Goal: Check status: Check status

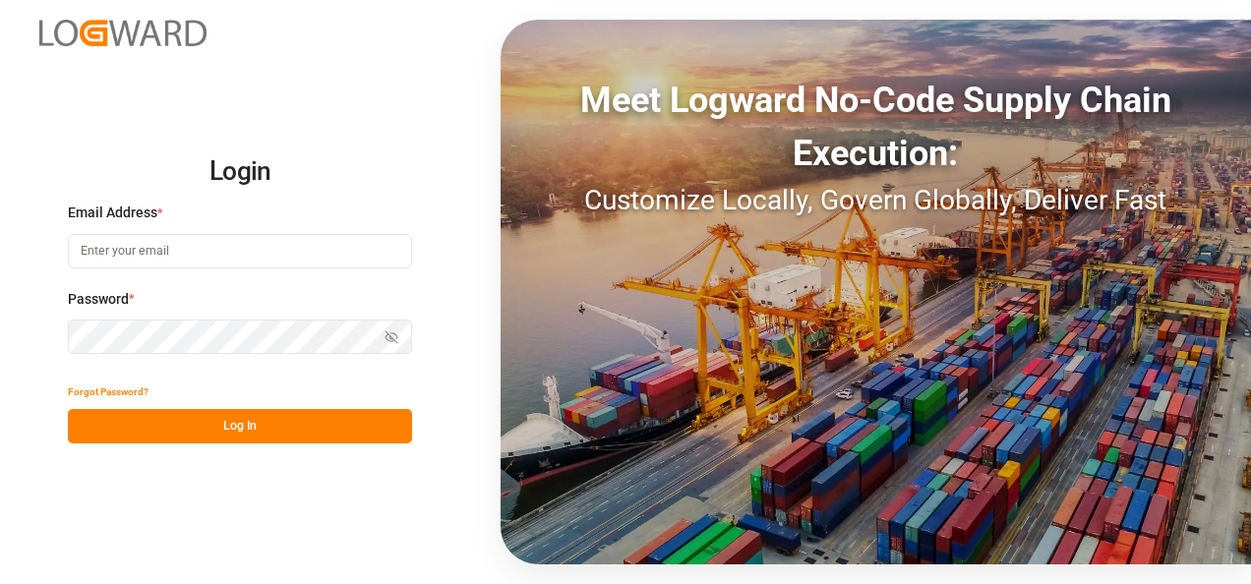
type input "[EMAIL_ADDRESS][DOMAIN_NAME]"
click at [264, 425] on button "Log In" at bounding box center [240, 426] width 344 height 34
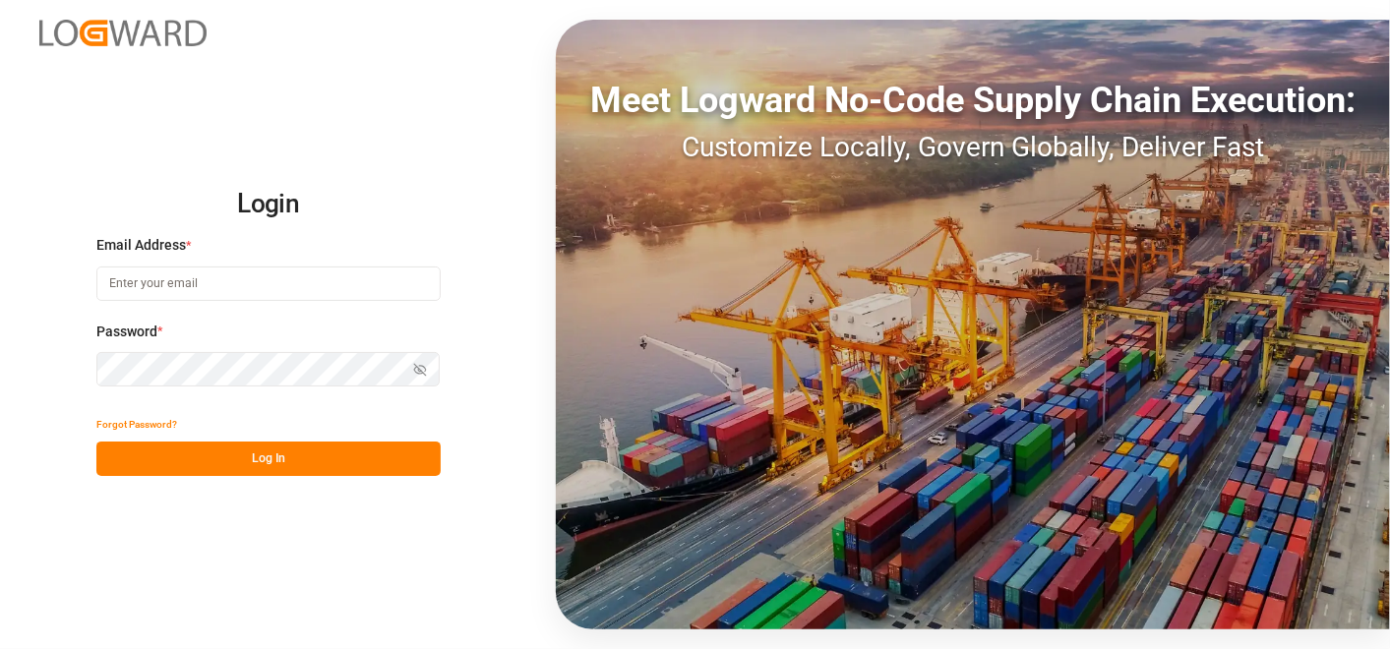
type input "[EMAIL_ADDRESS][DOMAIN_NAME]"
click at [293, 469] on button "Log In" at bounding box center [268, 459] width 344 height 34
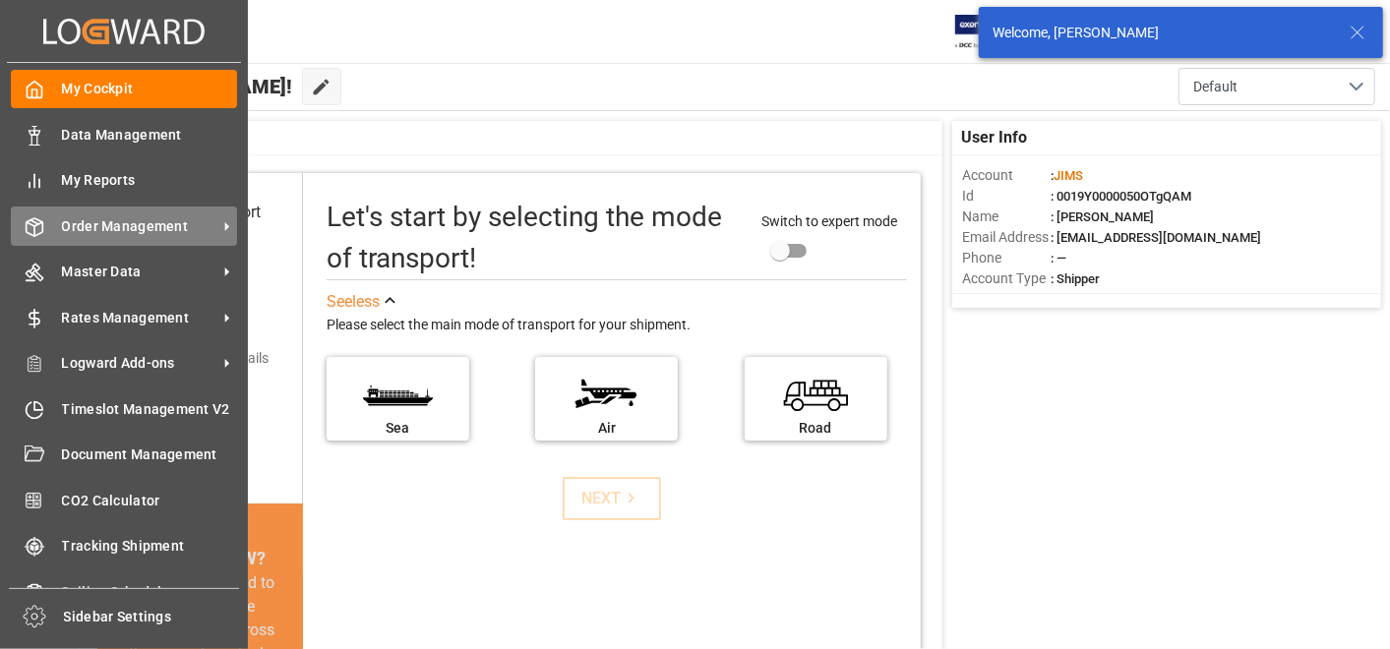
click at [147, 236] on div "Order Management Order Management" at bounding box center [124, 226] width 226 height 38
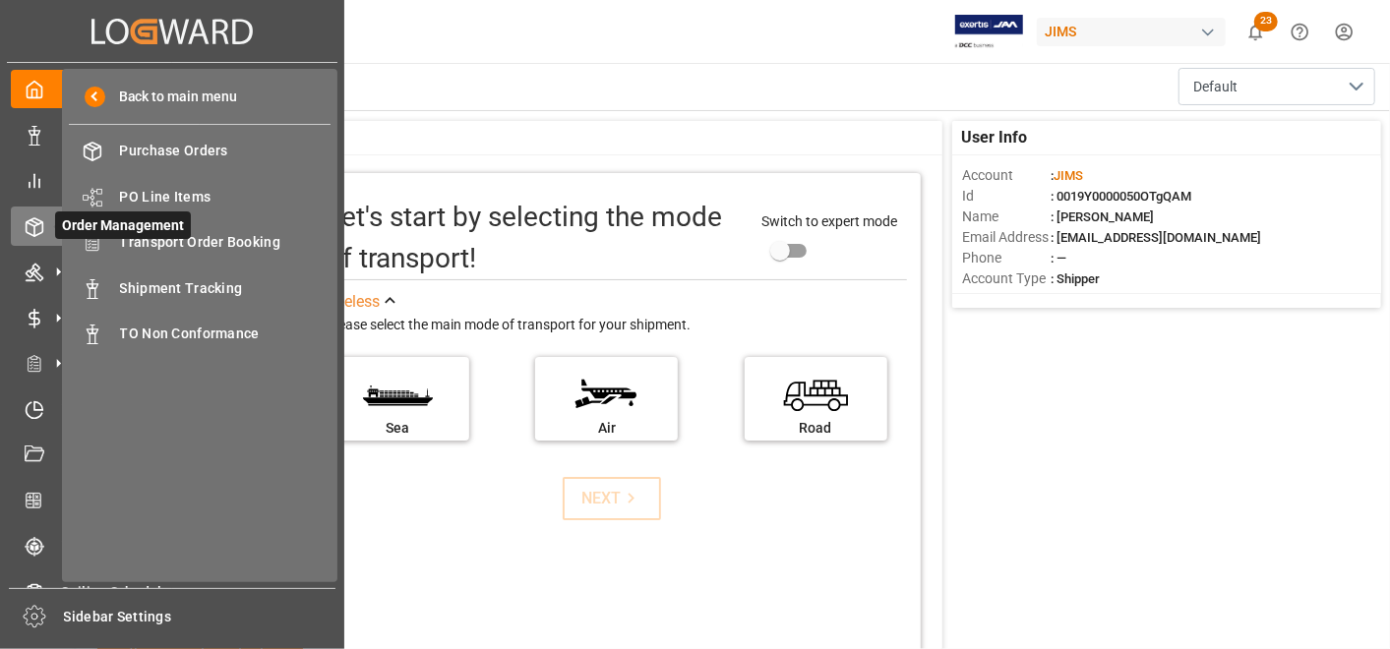
click at [35, 208] on div "Order Management Order Management" at bounding box center [172, 226] width 323 height 38
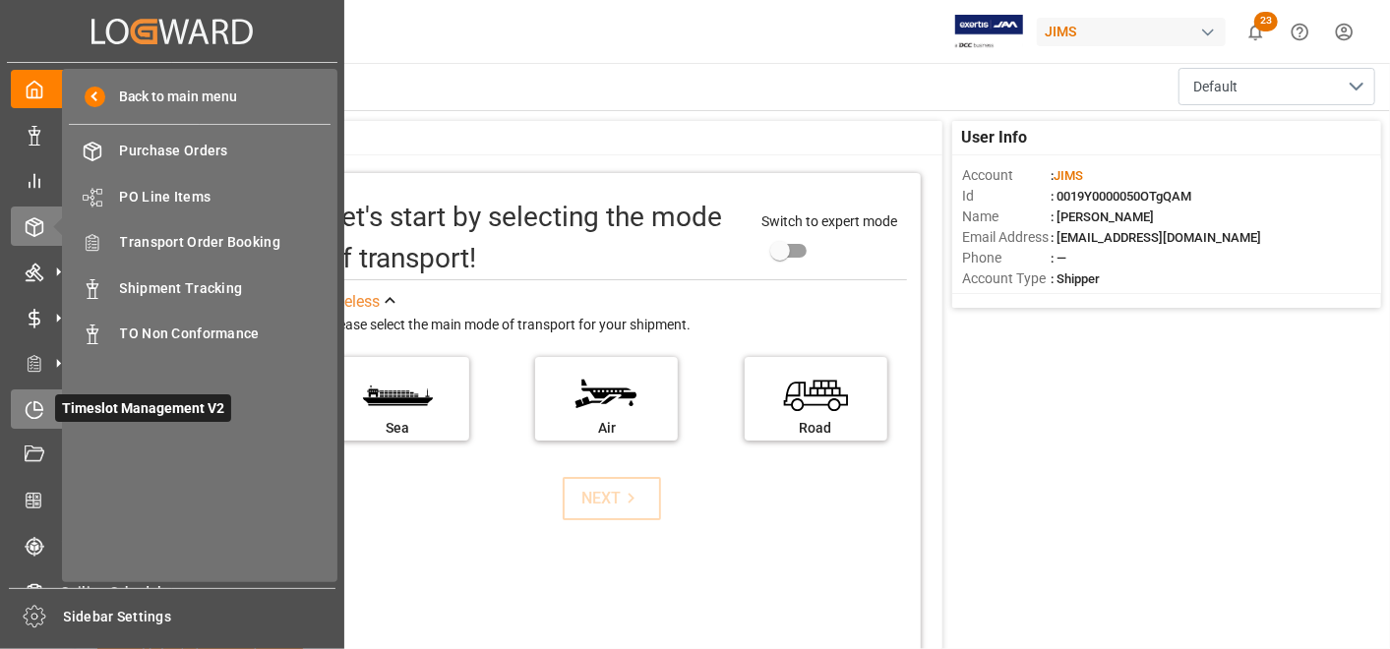
click at [42, 406] on icon at bounding box center [38, 405] width 8 height 8
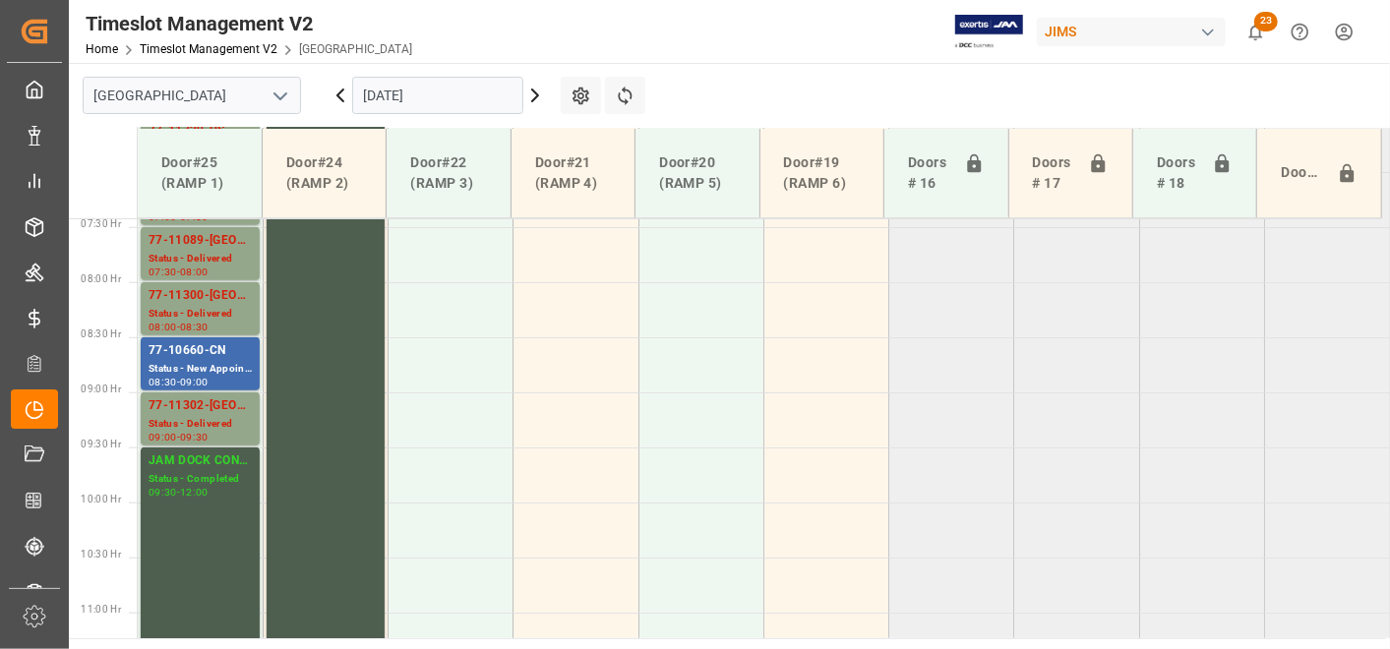
scroll to position [887, 0]
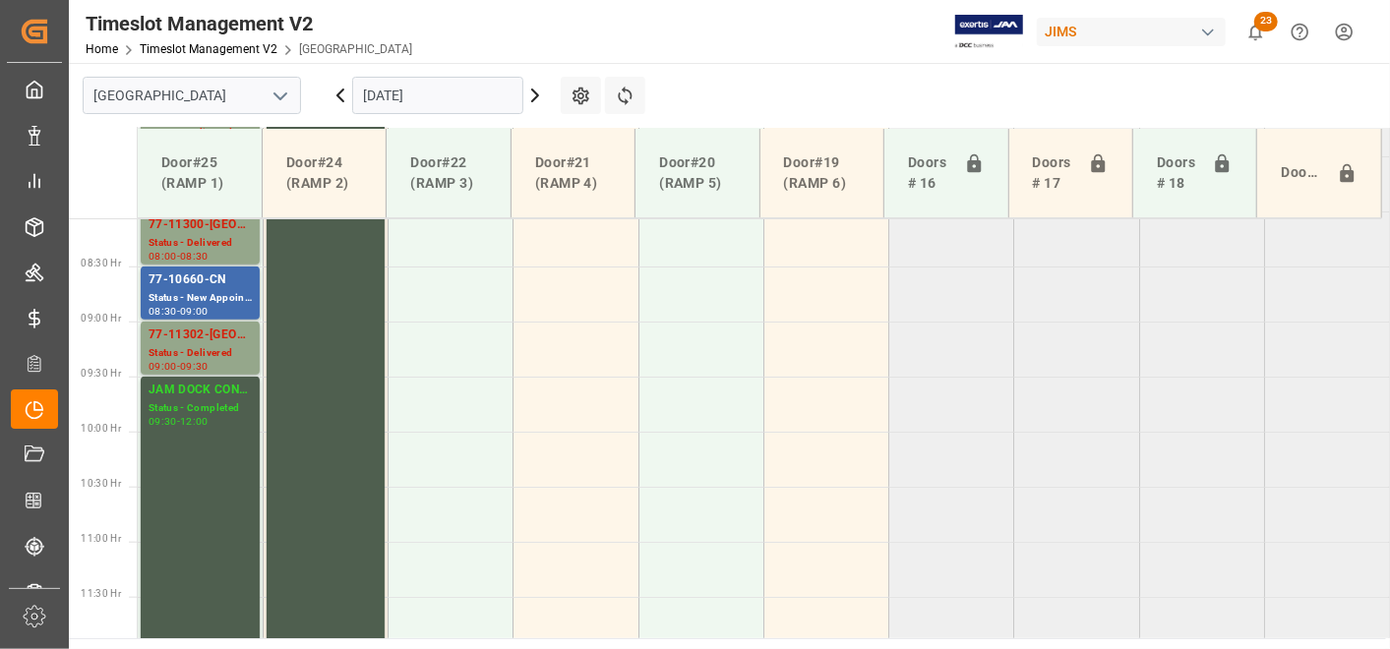
click at [275, 94] on icon "open menu" at bounding box center [281, 97] width 24 height 24
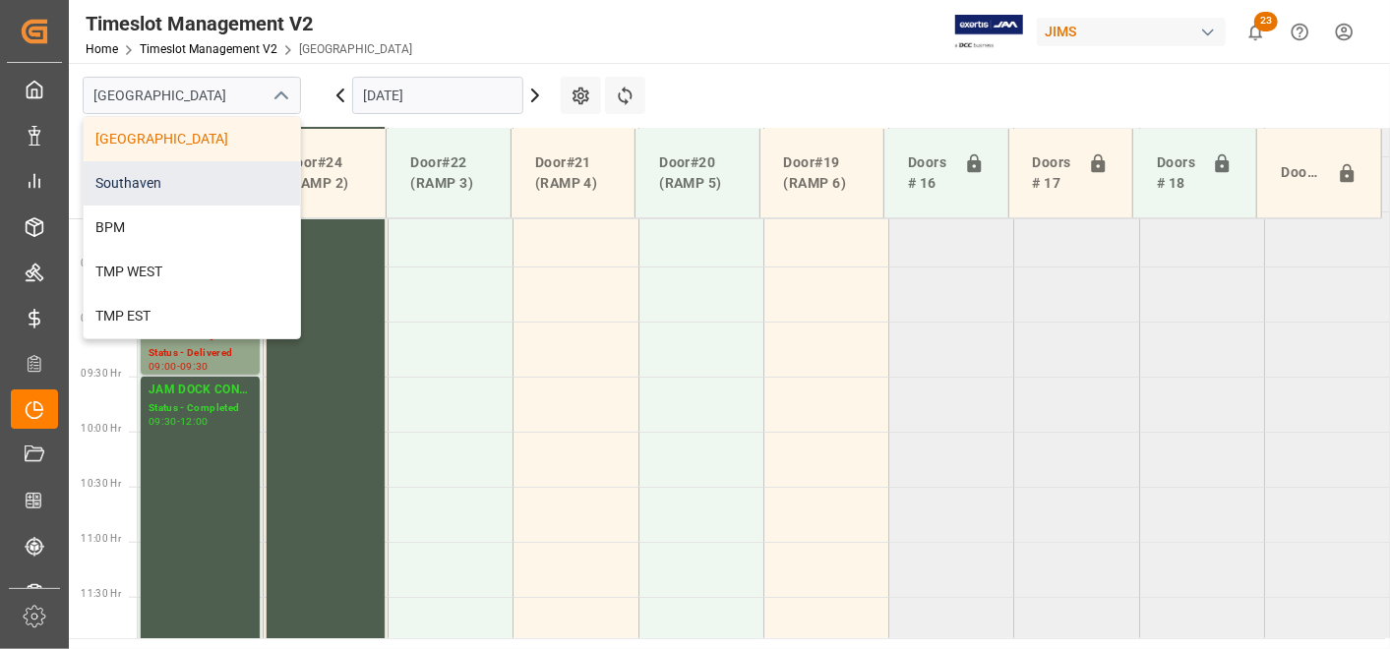
click at [218, 165] on div "Southaven" at bounding box center [192, 183] width 216 height 44
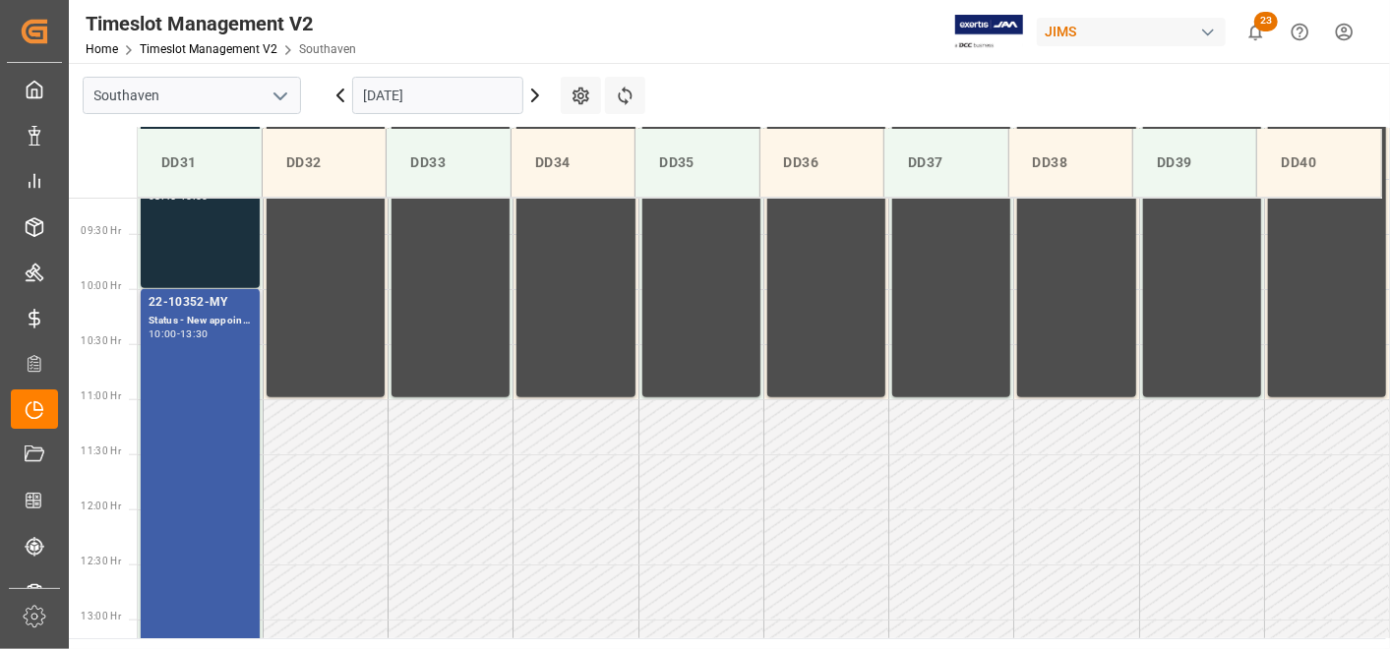
scroll to position [977, 0]
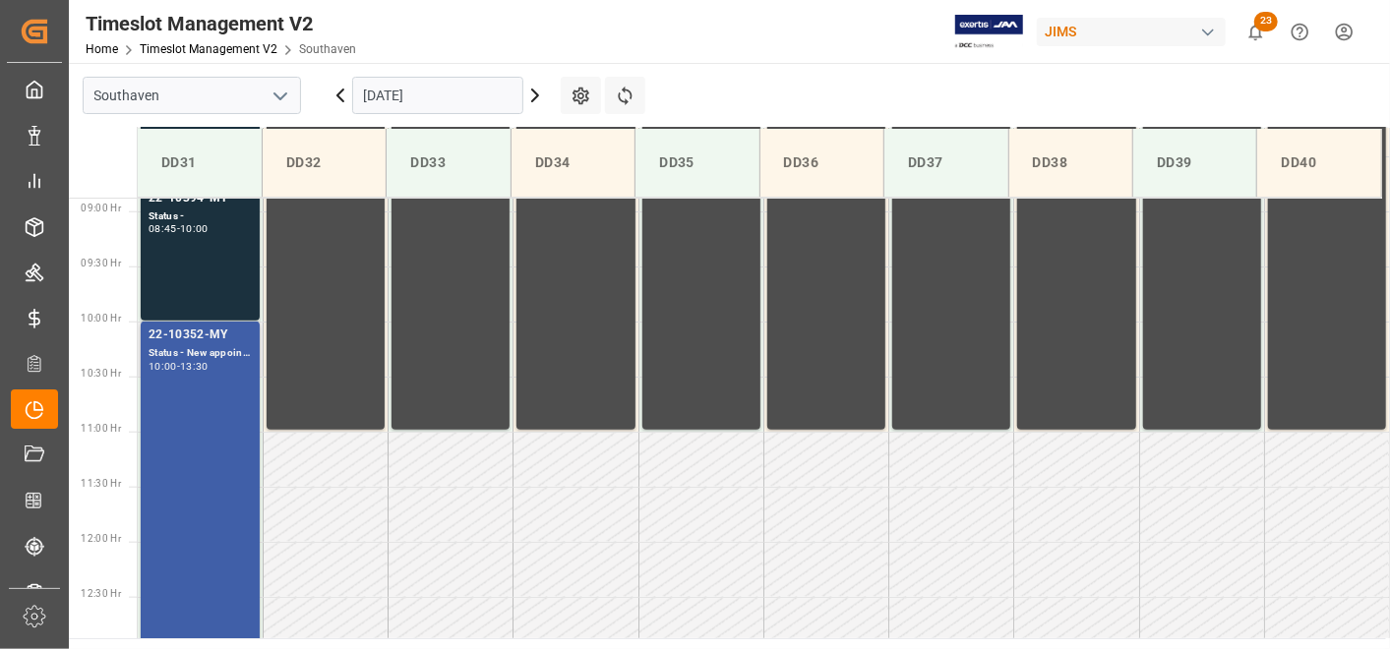
click at [212, 334] on div "22-10352-MY" at bounding box center [200, 336] width 103 height 20
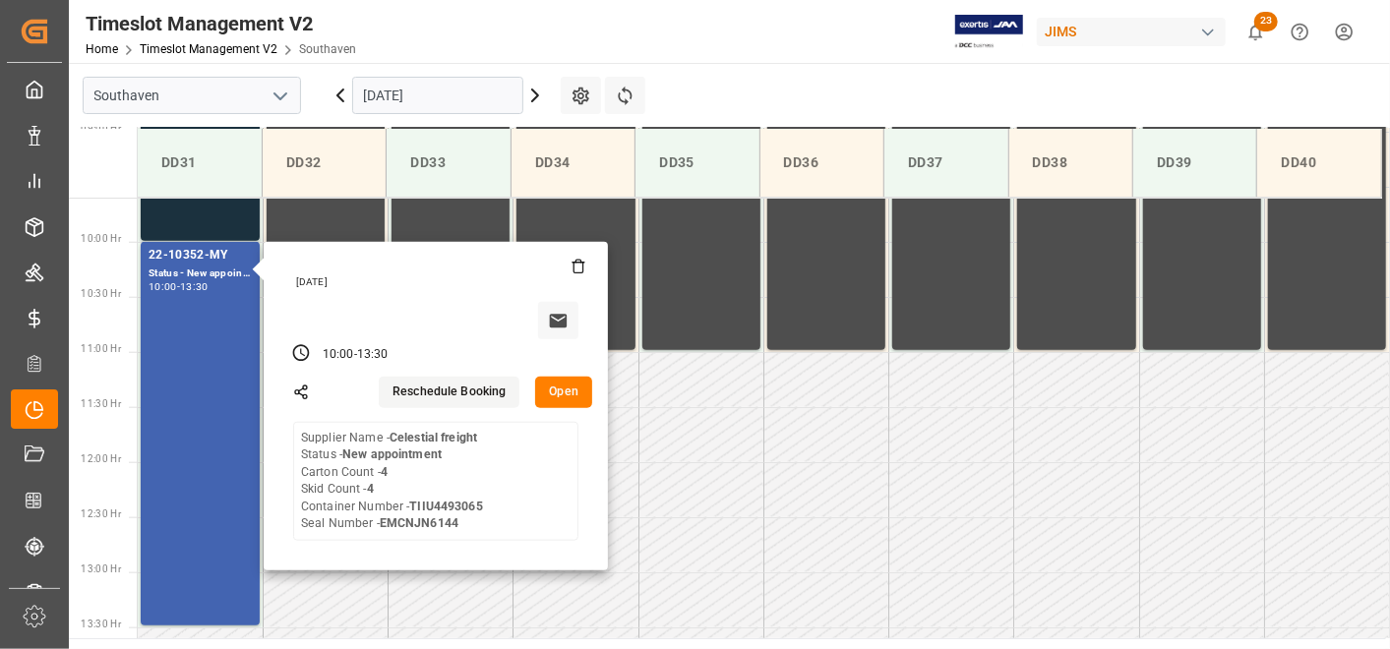
scroll to position [1086, 0]
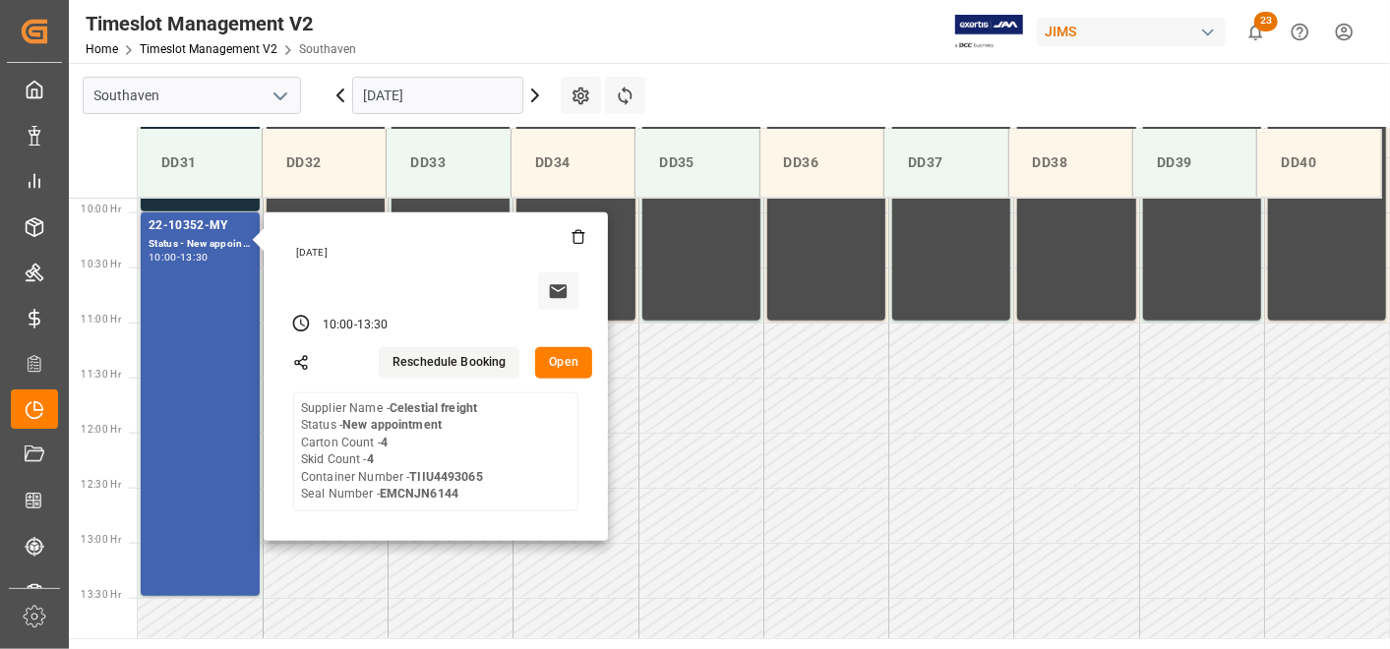
click at [466, 414] on div "Supplier Name - Celestial freight Status - New appointment Carton Count - 4 Ski…" at bounding box center [392, 451] width 182 height 103
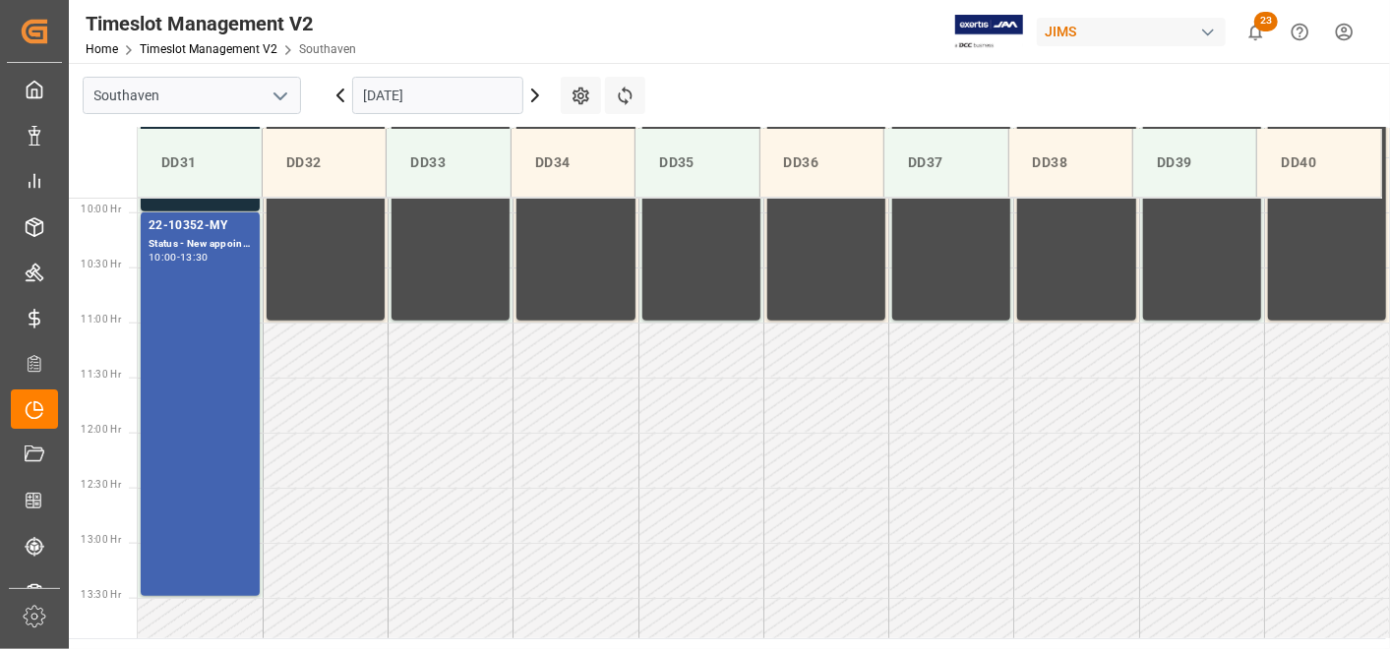
click at [466, 414] on td at bounding box center [451, 405] width 125 height 55
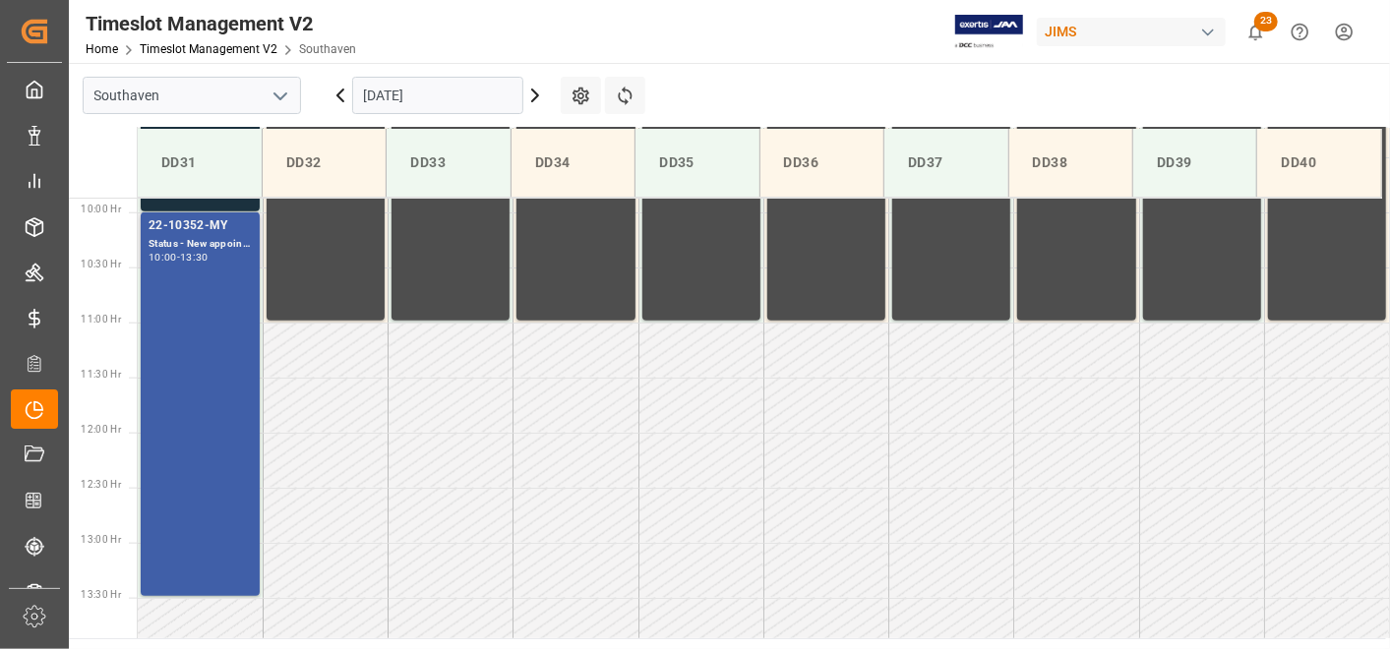
click at [199, 341] on div "22-10352-MY Status - New appointment 10:00 - 13:30" at bounding box center [200, 404] width 103 height 376
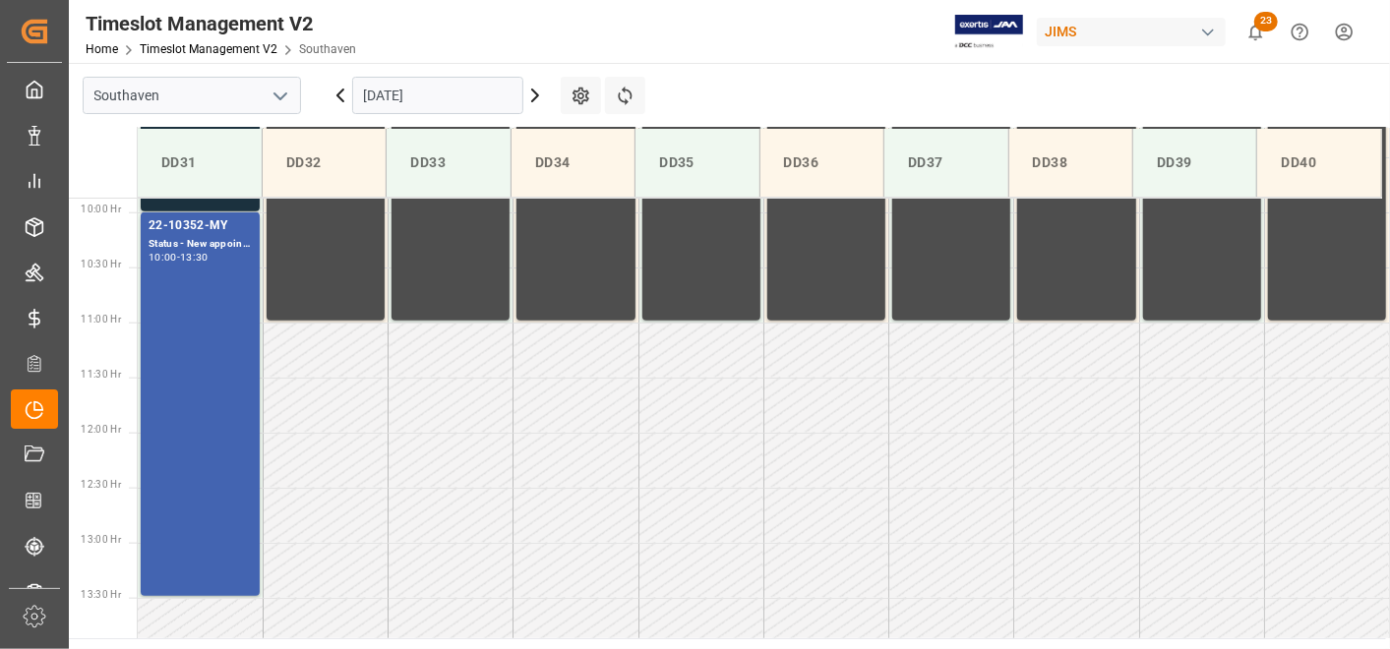
click at [199, 340] on div "22-10352-MY Status - New appointment 10:00 - 13:30" at bounding box center [200, 404] width 103 height 376
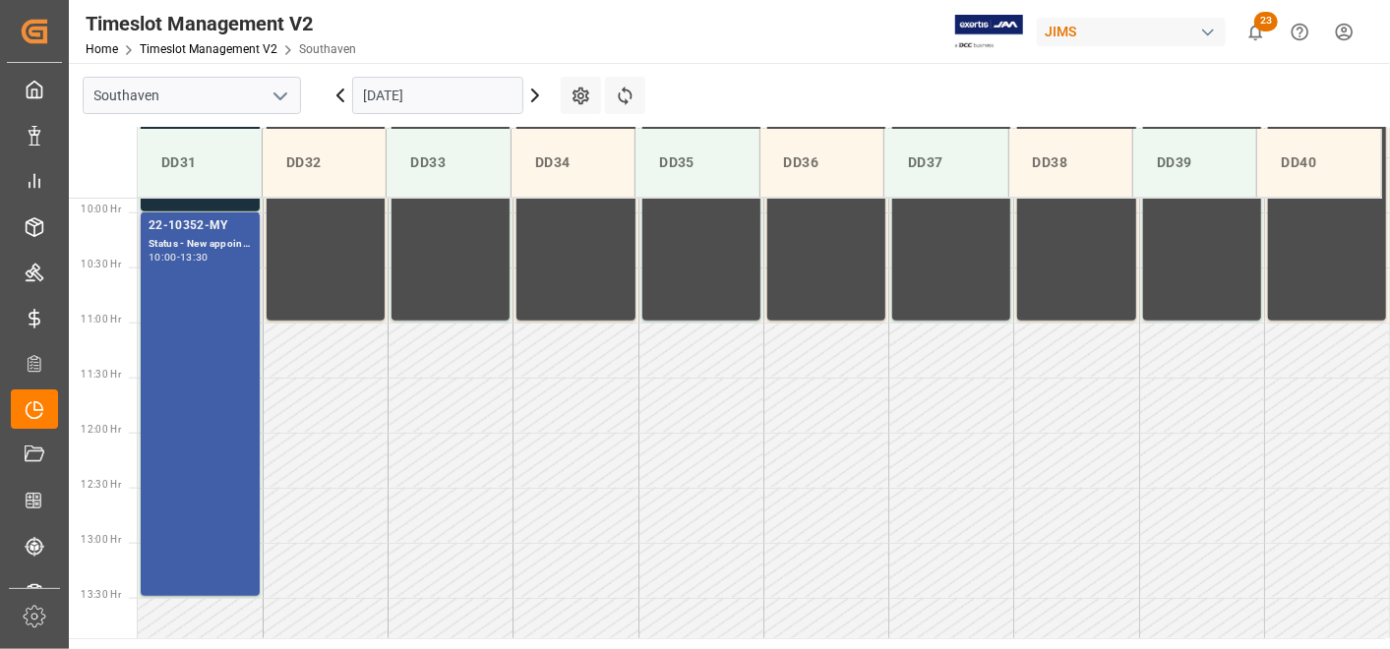
click at [198, 247] on div "Status - New appointment" at bounding box center [200, 244] width 103 height 17
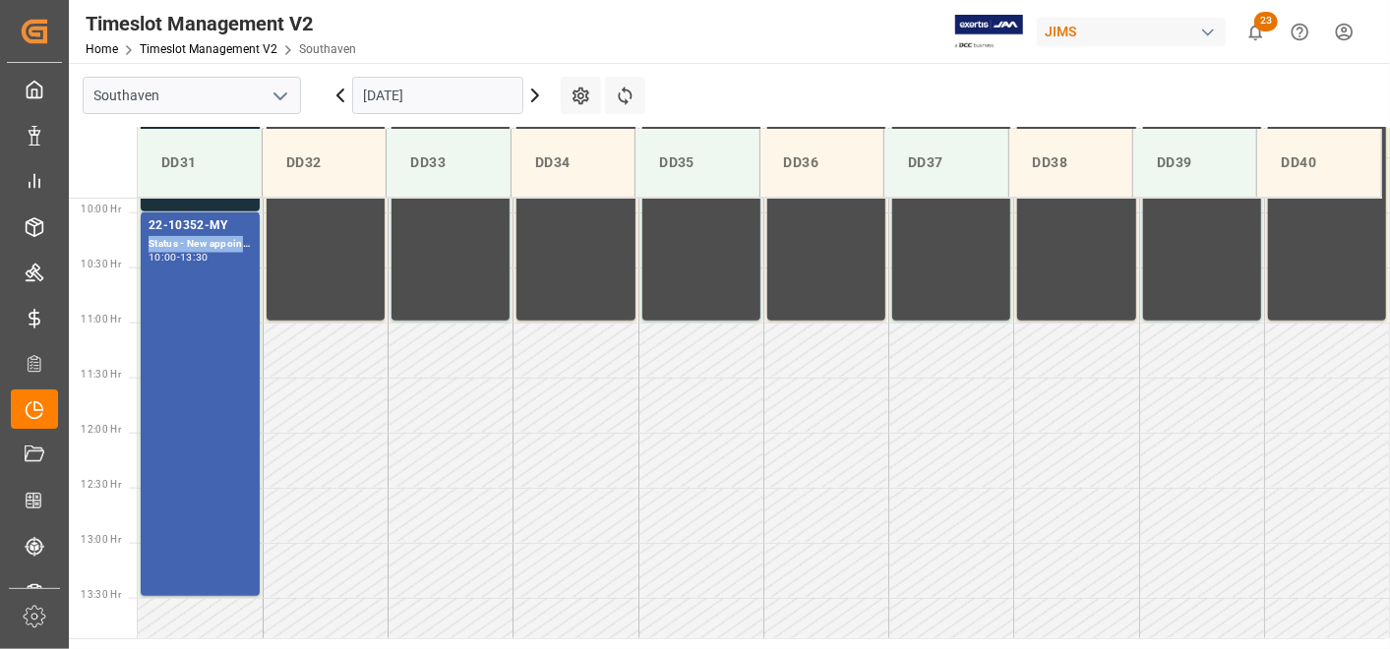
click at [198, 247] on div "Status - New appointment" at bounding box center [200, 244] width 103 height 17
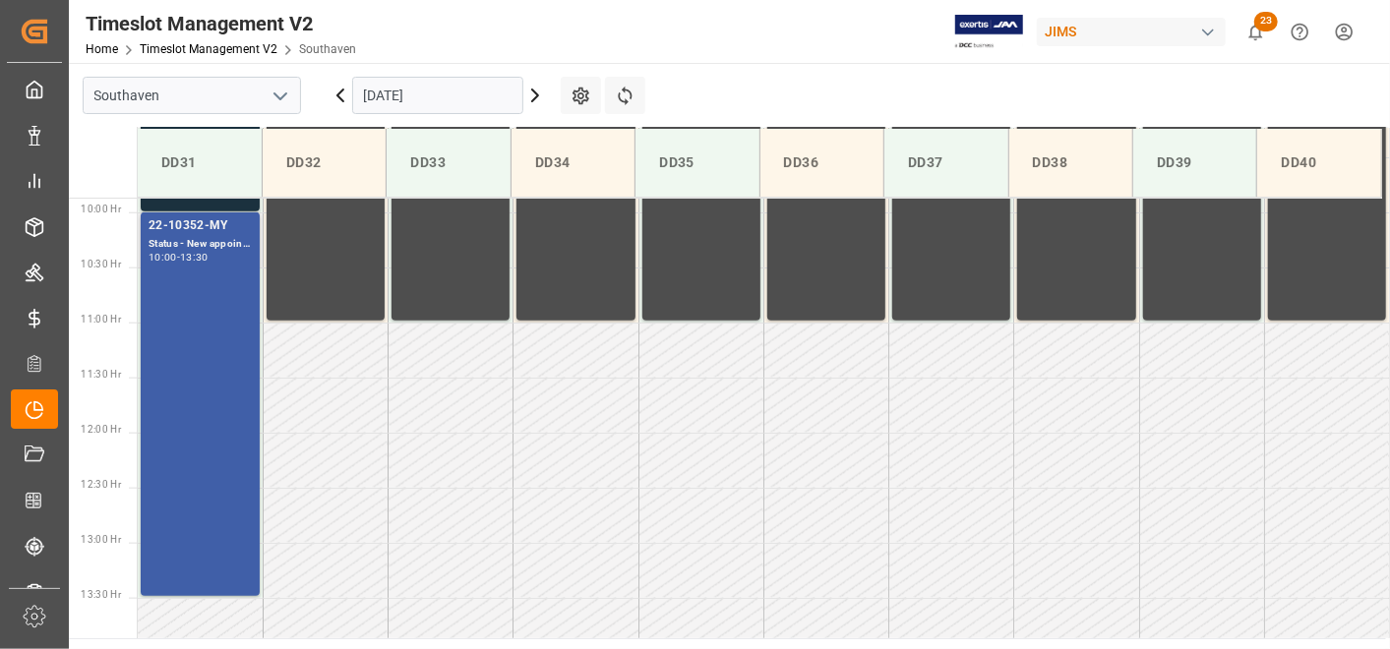
click at [233, 266] on div "22-10352-MY Status - New appointment 10:00 - 13:30" at bounding box center [200, 404] width 103 height 376
click at [224, 251] on div "22-10352-MY Status - New appointment 10:00 - 13:30" at bounding box center [200, 404] width 103 height 376
click at [205, 301] on div "22-10352-MY Status - New appointment 10:00 - 13:30" at bounding box center [200, 404] width 103 height 376
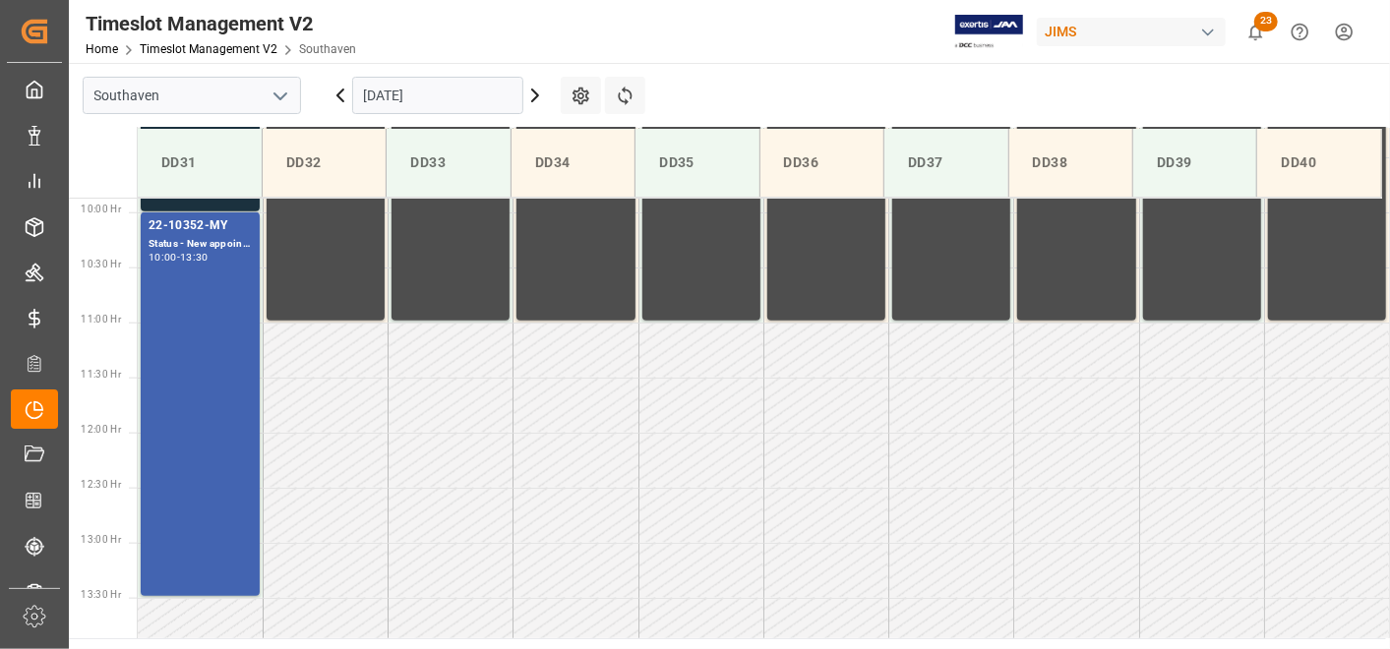
click at [205, 301] on div "22-10352-MY Status - New appointment 10:00 - 13:30" at bounding box center [200, 404] width 103 height 376
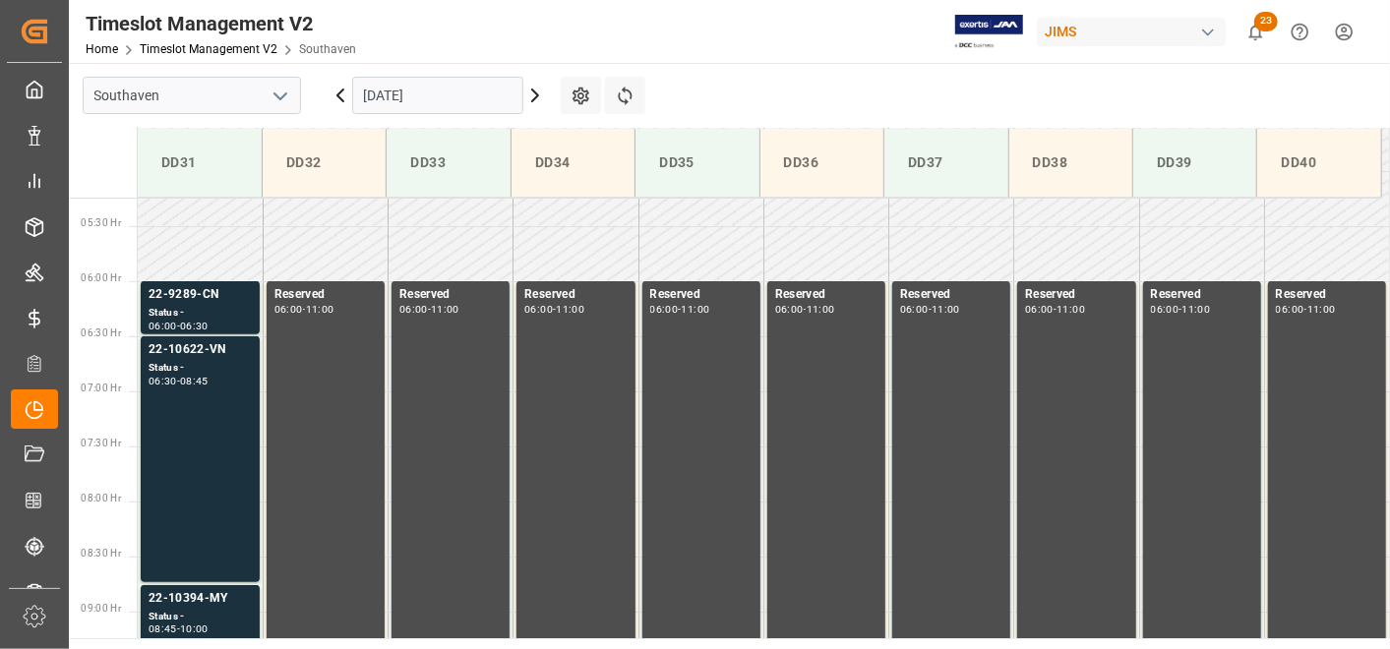
scroll to position [649, 0]
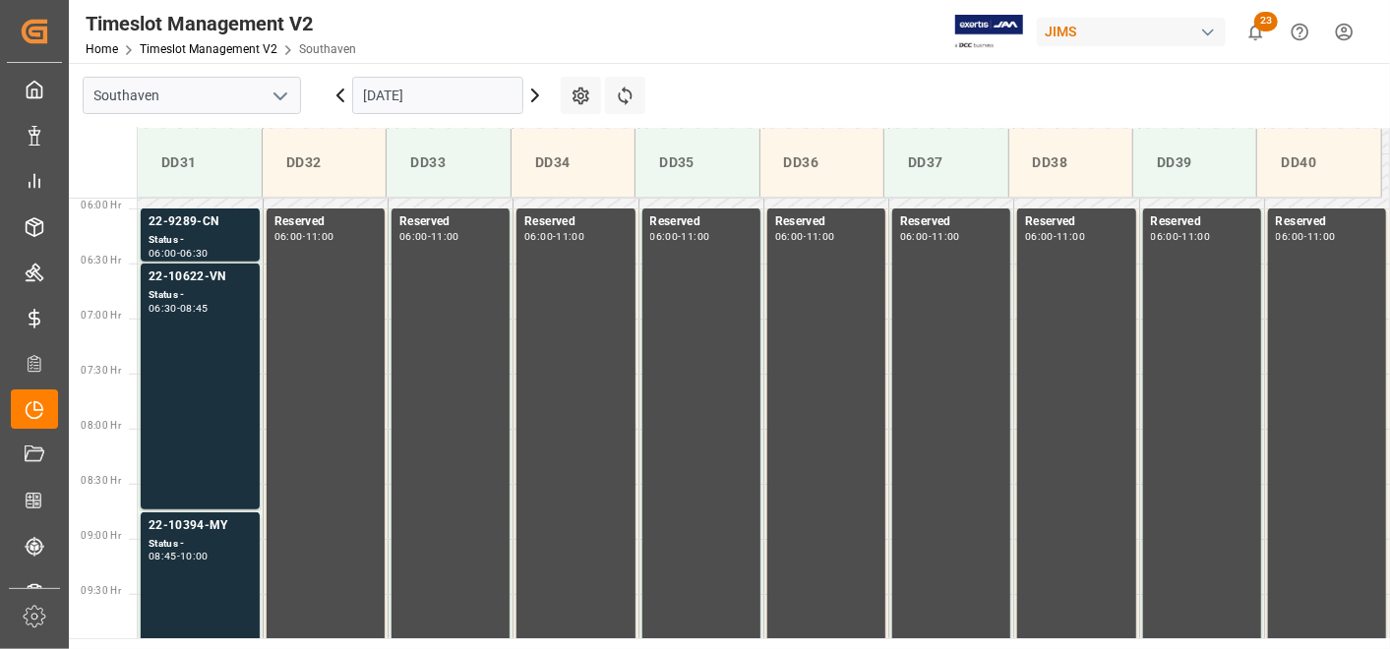
click at [213, 362] on div "22-10622-VN Status - 06:30 - 08:45" at bounding box center [200, 387] width 103 height 238
click at [216, 516] on div "22-10394-MY" at bounding box center [200, 526] width 103 height 20
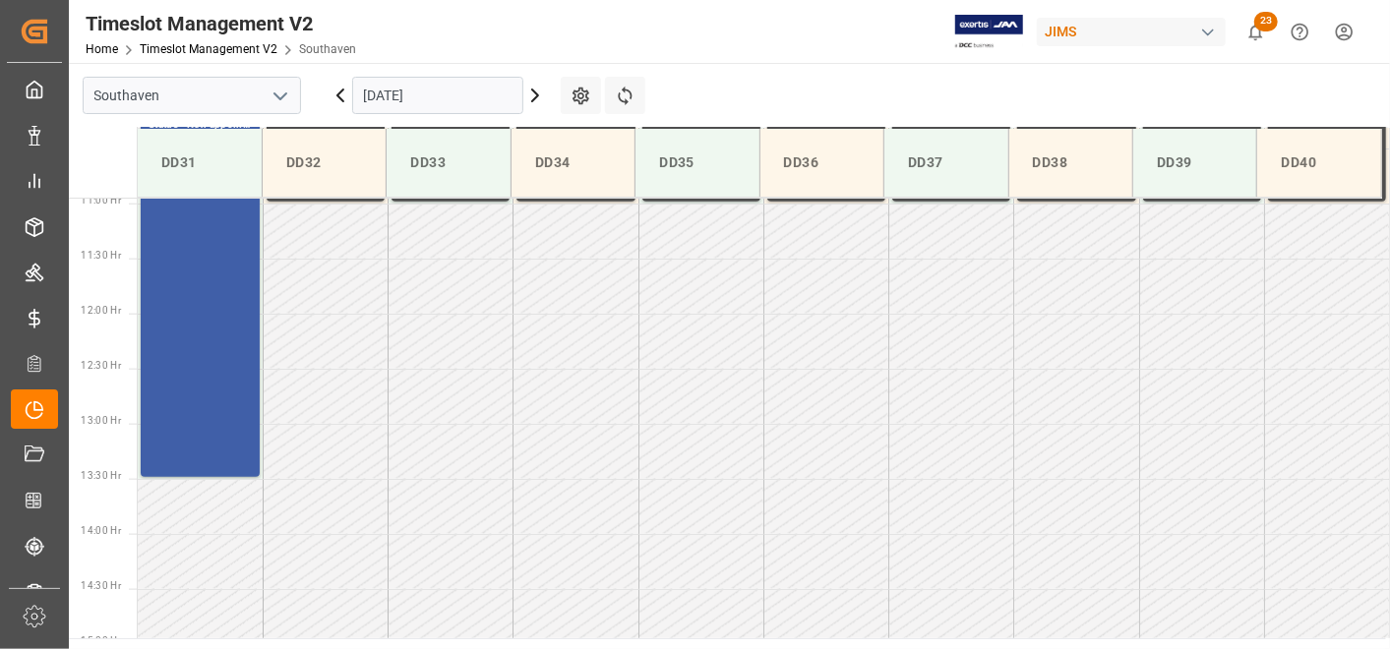
scroll to position [1086, 0]
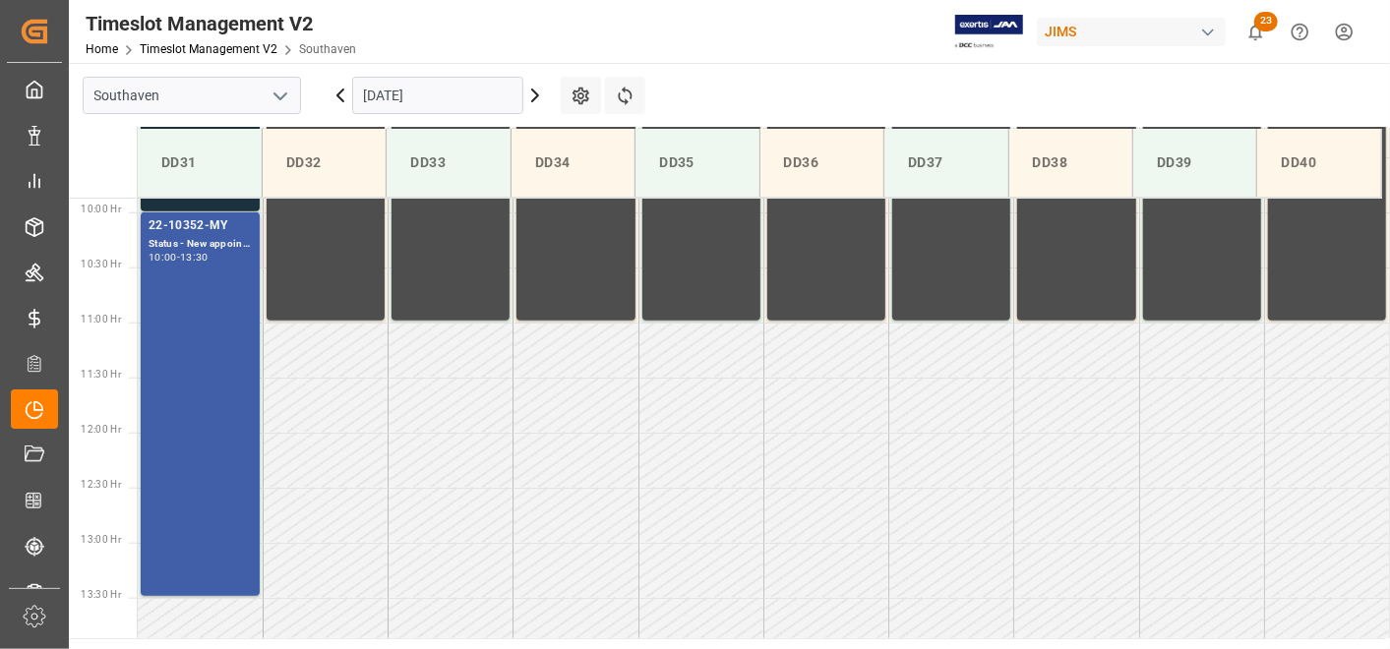
click at [194, 366] on div "22-10352-MY Status - New appointment 10:00 - 13:30" at bounding box center [200, 404] width 103 height 376
click at [199, 362] on div "22-10352-MY Status - New appointment 10:00 - 13:30" at bounding box center [200, 404] width 103 height 376
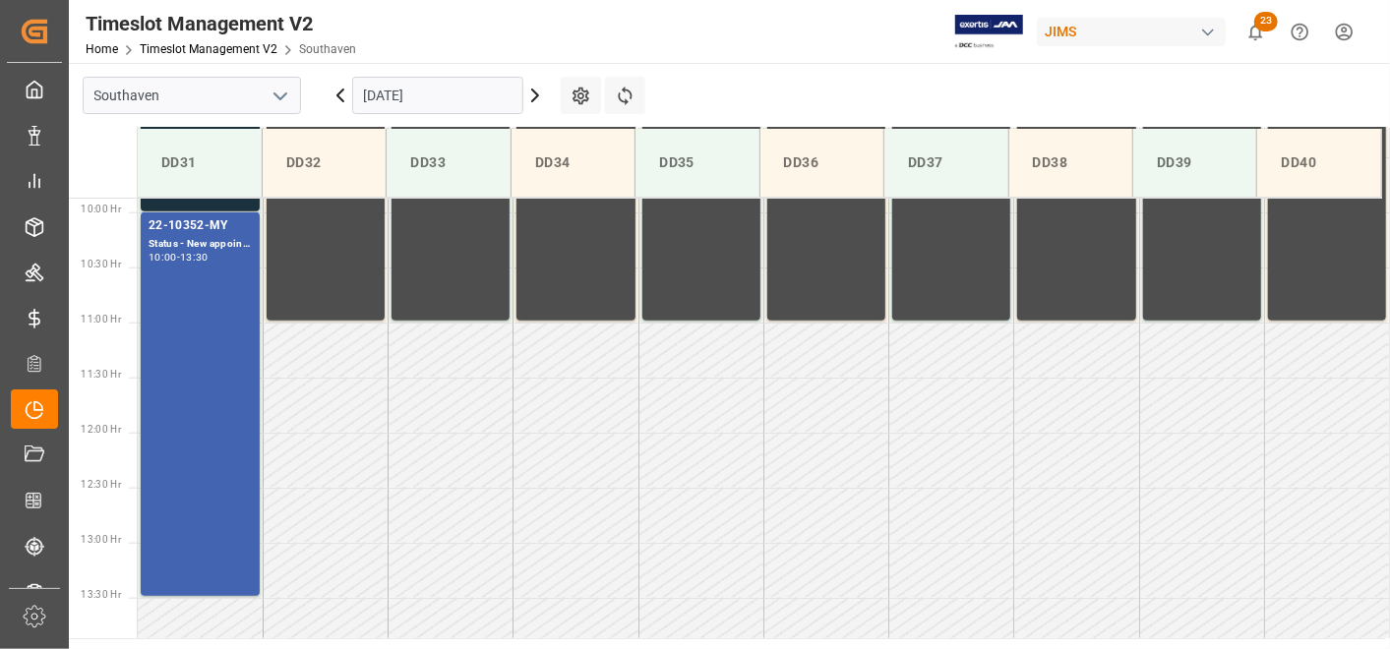
click at [199, 362] on div "22-10352-MY Status - New appointment 10:00 - 13:30" at bounding box center [200, 404] width 103 height 376
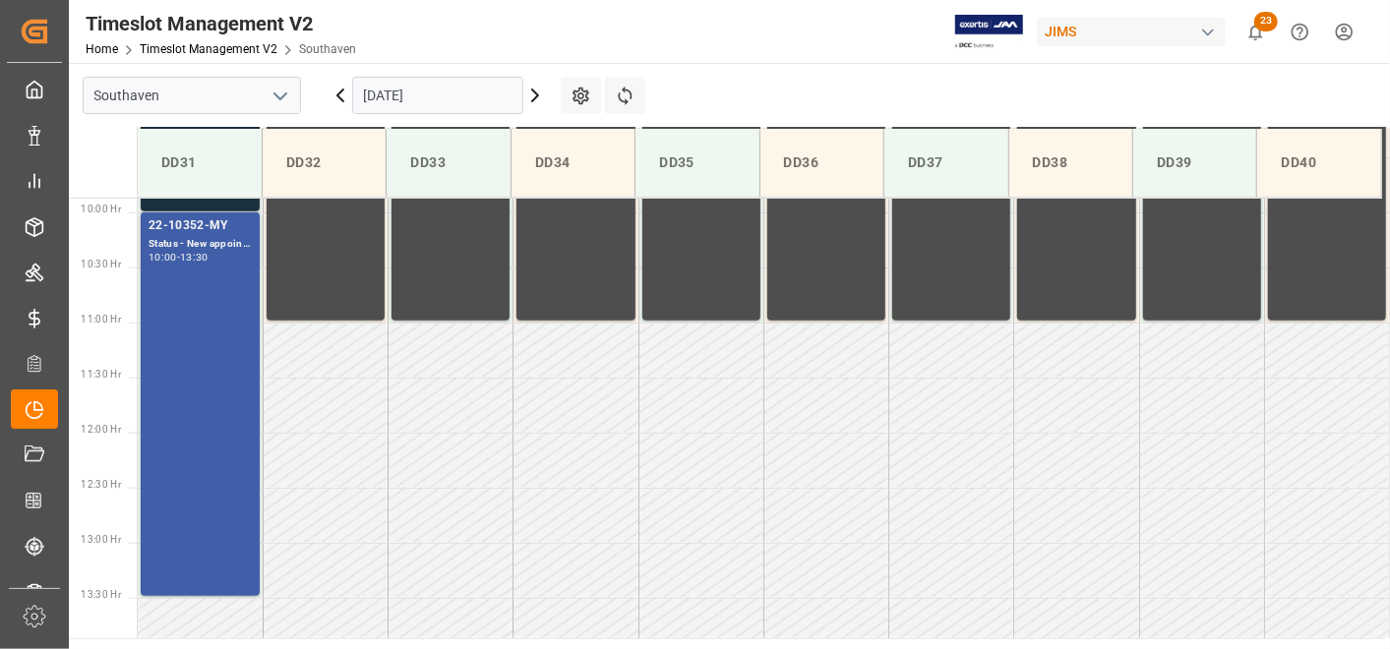
click at [218, 456] on div "22-10352-MY Status - New appointment 10:00 - 13:30" at bounding box center [200, 404] width 103 height 376
click at [218, 457] on div "22-10352-MY Status - New appointment 10:00 - 13:30" at bounding box center [200, 404] width 103 height 376
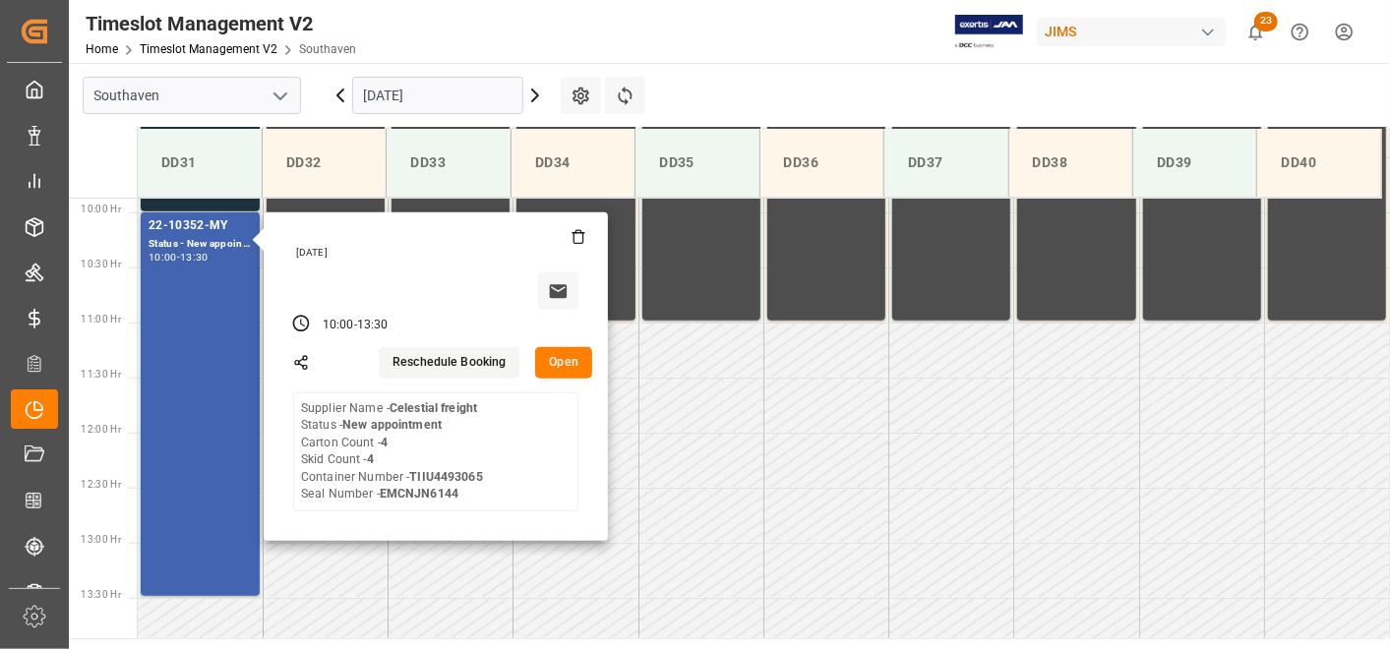
click at [544, 365] on button "Open" at bounding box center [563, 362] width 57 height 31
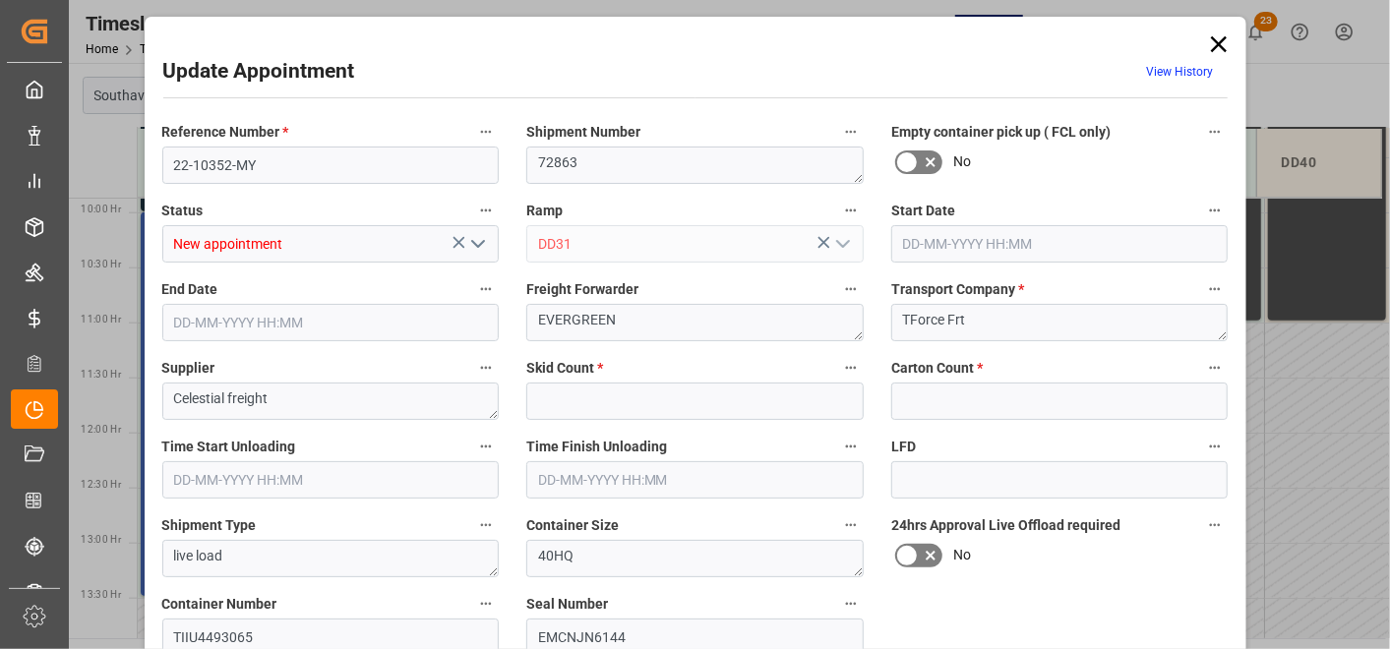
type input "4"
type input "10-10-2025 10:00"
type input "10-10-2025 13:30"
type input "10-10-2025 11:15"
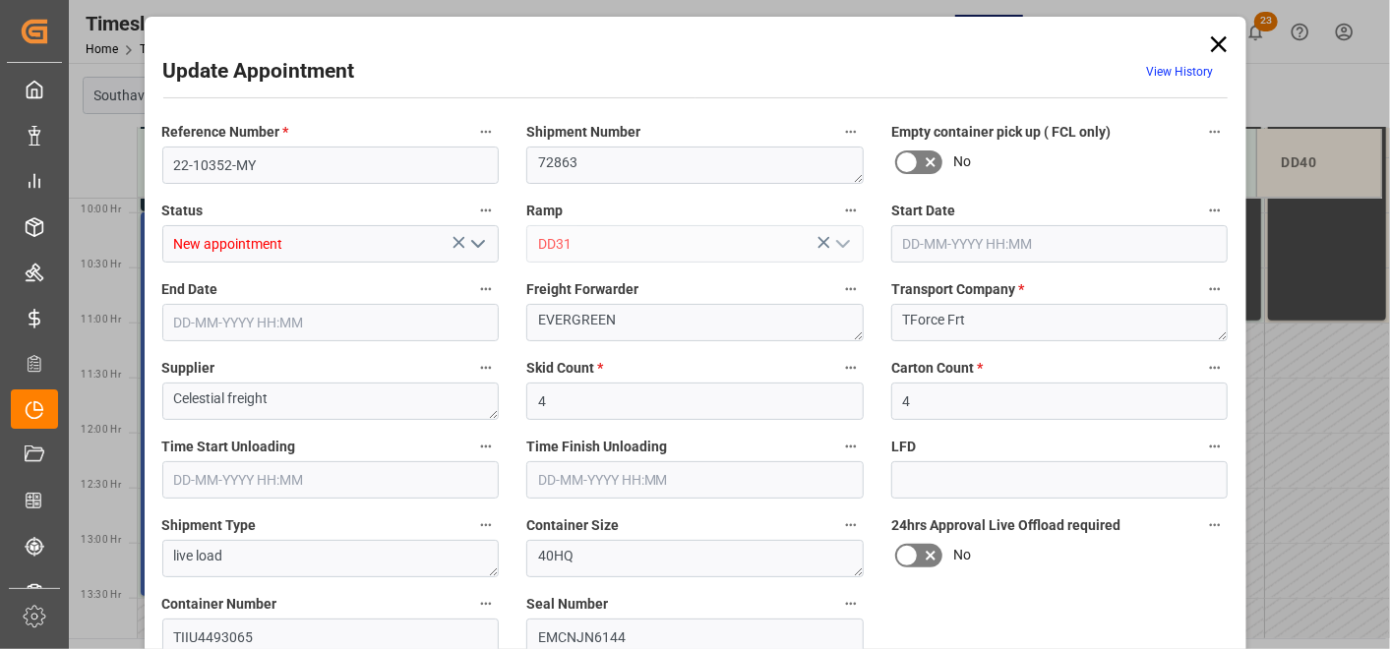
type input "10-10-2025 15:15"
type input "09-10-2025 16:07"
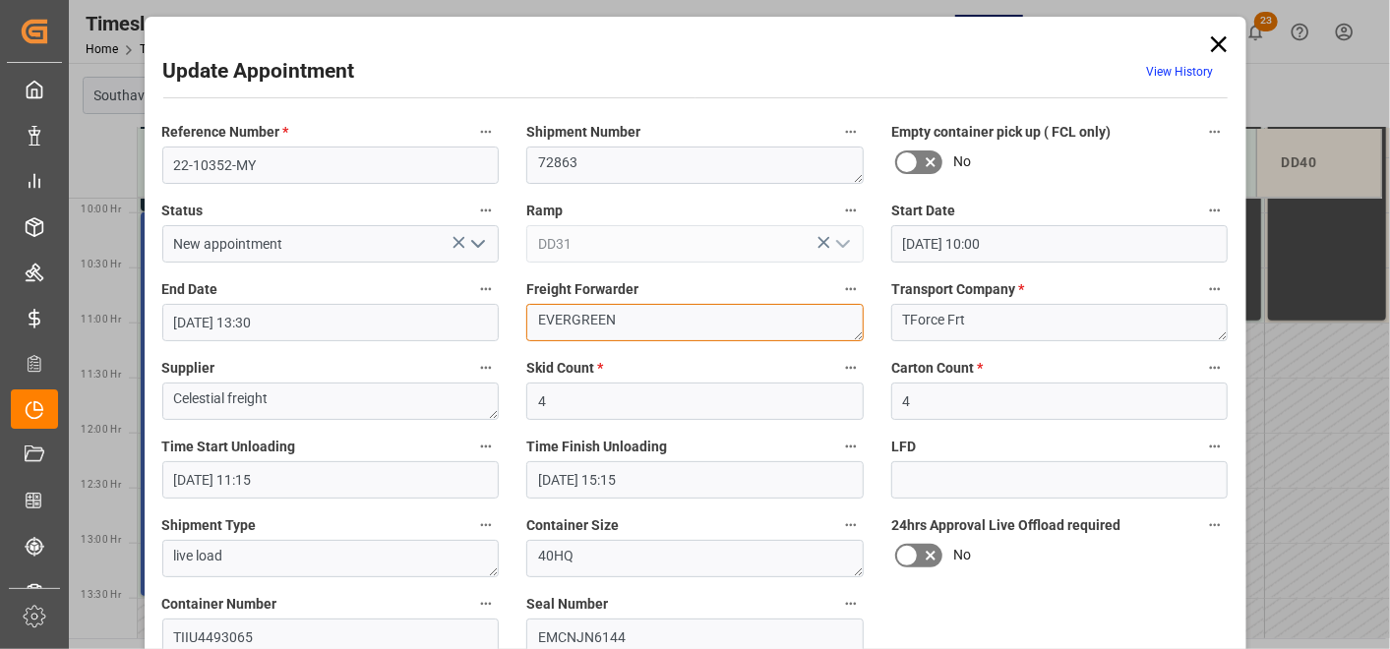
click at [708, 314] on textarea "EVERGREEN" at bounding box center [694, 322] width 337 height 37
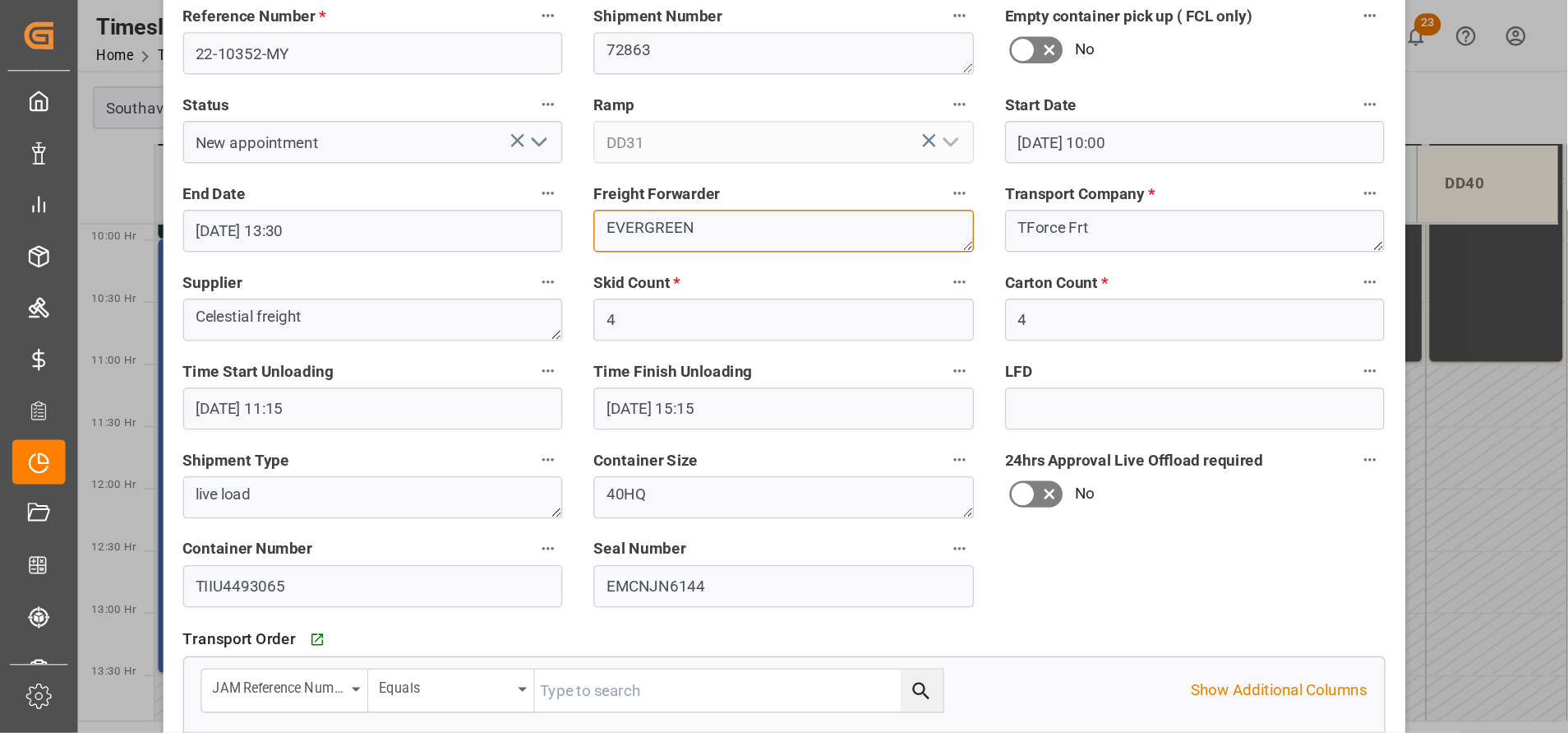
scroll to position [0, 0]
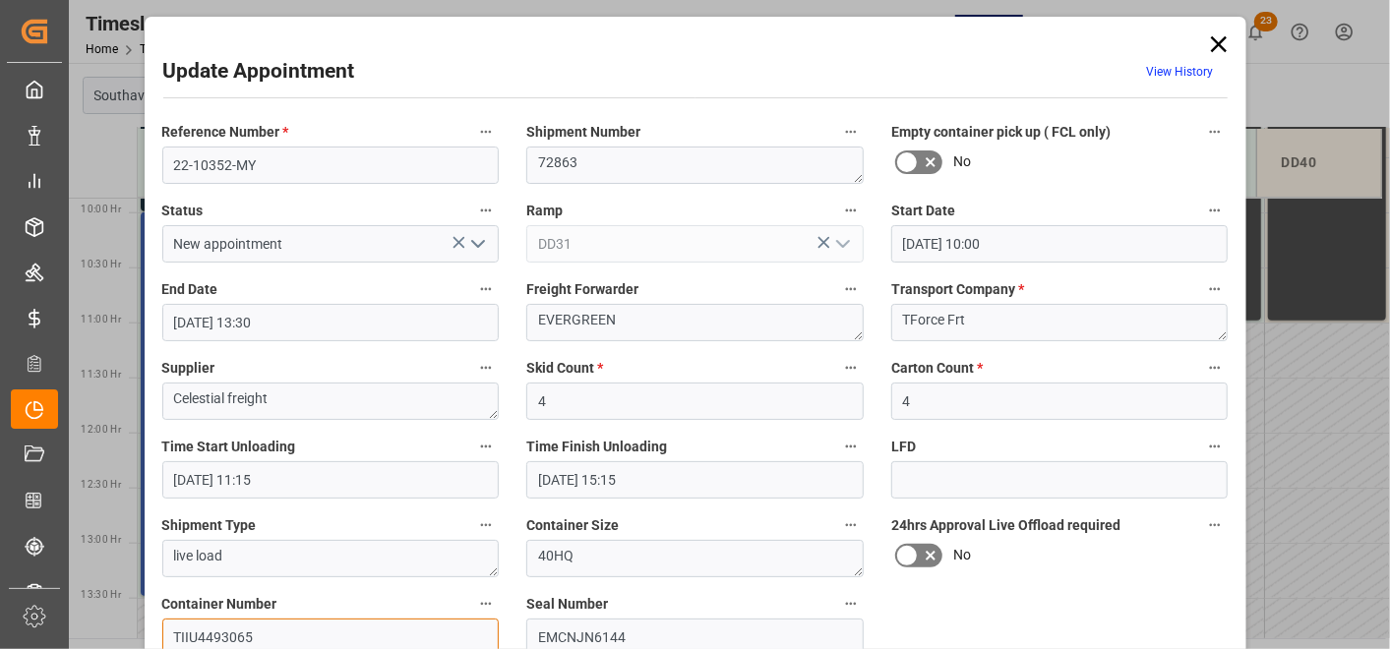
drag, startPoint x: 286, startPoint y: 630, endPoint x: 69, endPoint y: 630, distance: 217.4
click at [69, 630] on div "Update Appointment View History Reference Number * 22-10352-MY Shipment Number …" at bounding box center [695, 324] width 1390 height 649
click at [1217, 38] on icon at bounding box center [1219, 44] width 28 height 28
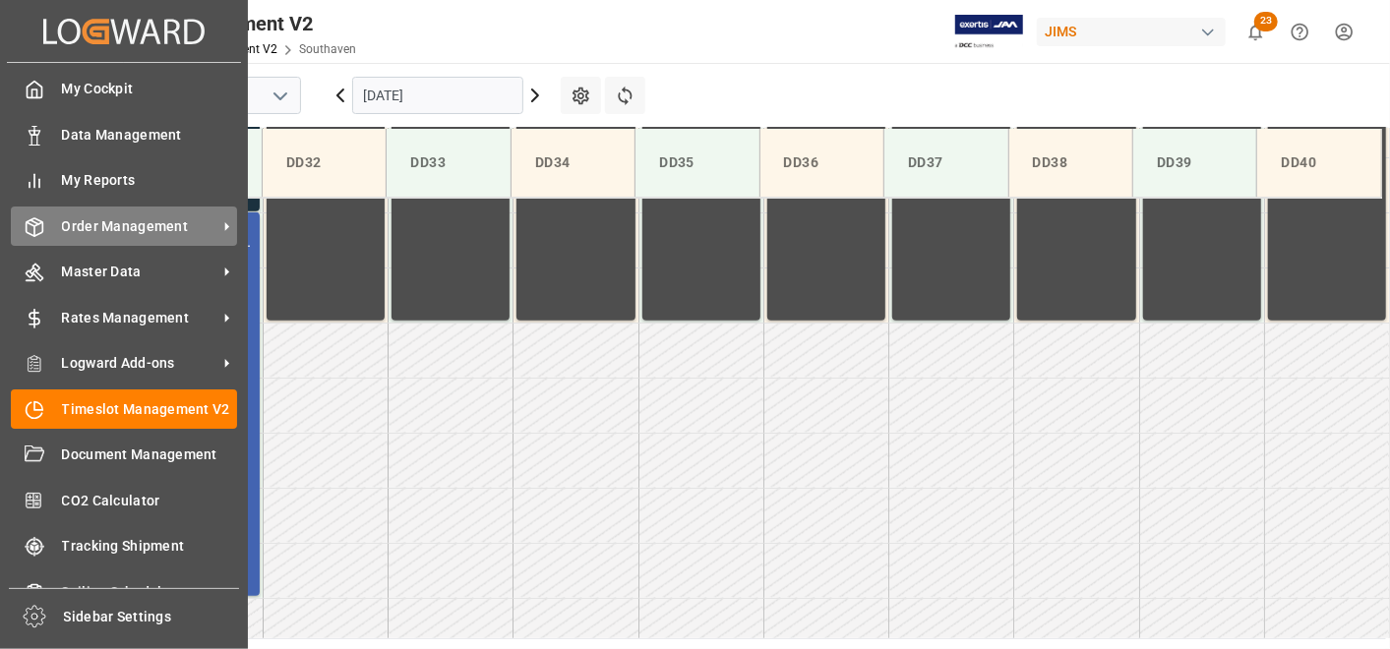
click at [88, 224] on span "Order Management" at bounding box center [139, 226] width 155 height 21
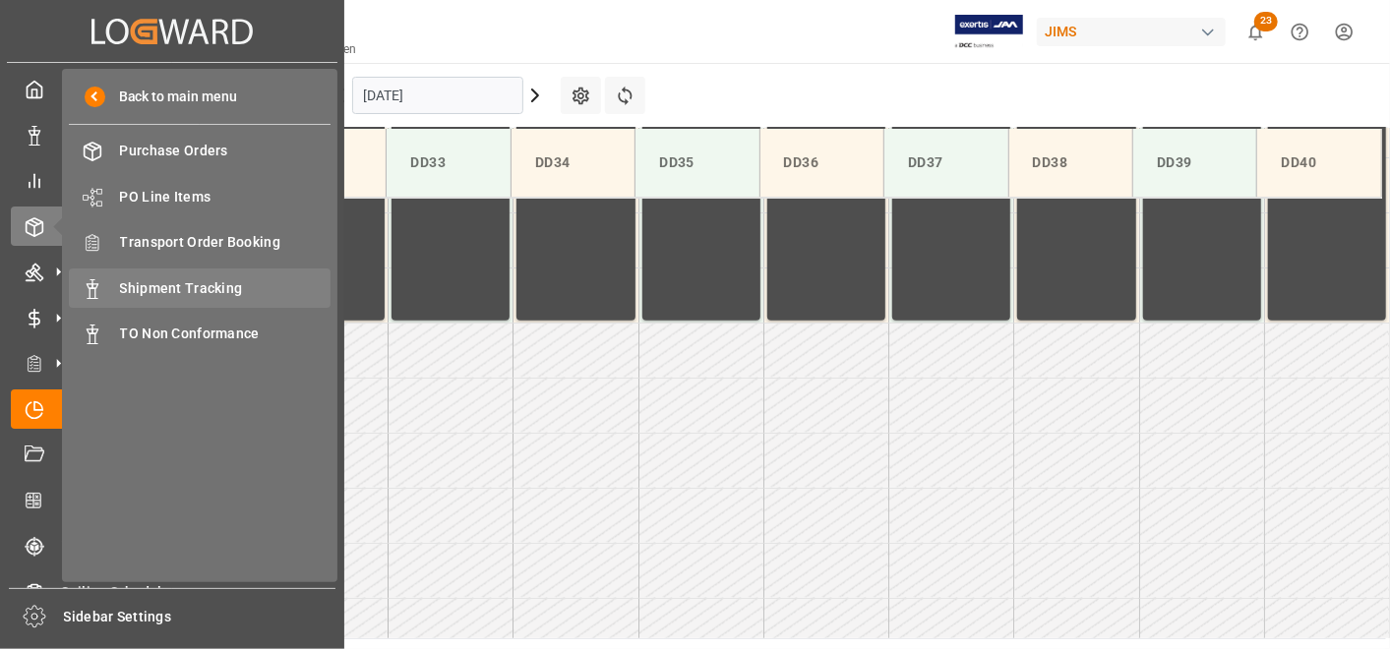
click at [131, 282] on span "Shipment Tracking" at bounding box center [226, 288] width 212 height 21
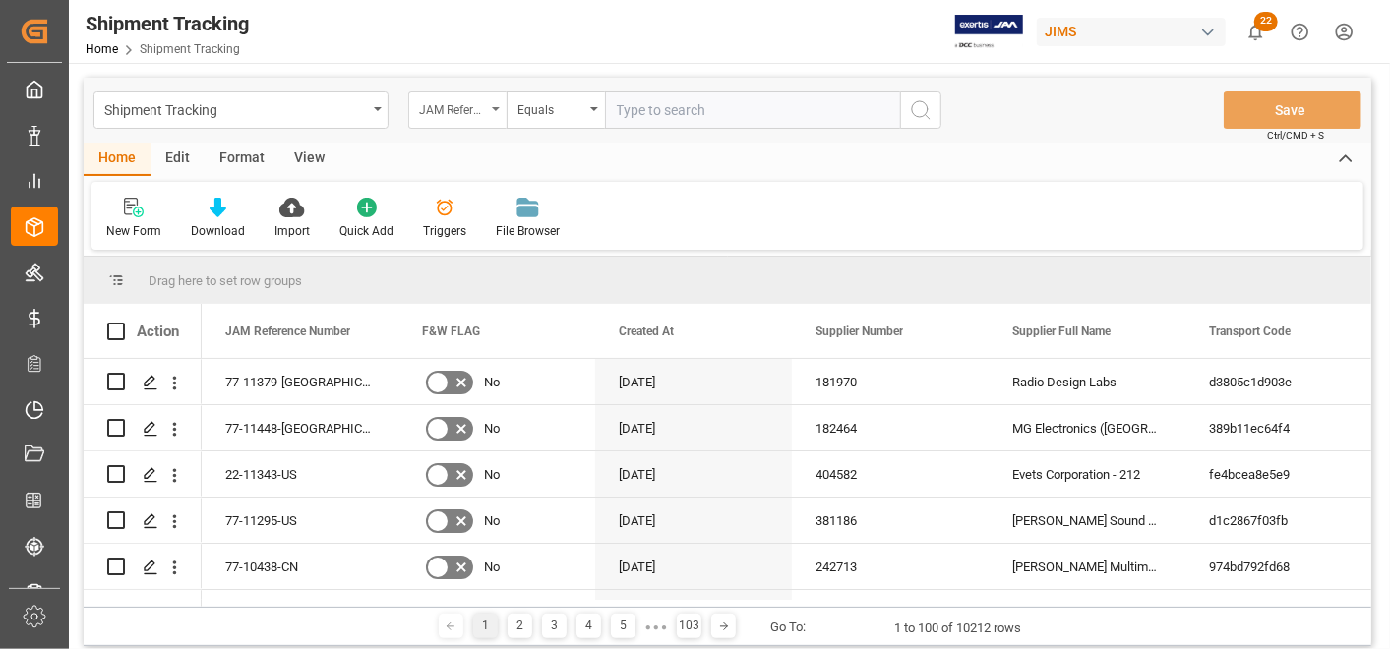
click at [454, 115] on div "JAM Reference Number" at bounding box center [452, 107] width 67 height 23
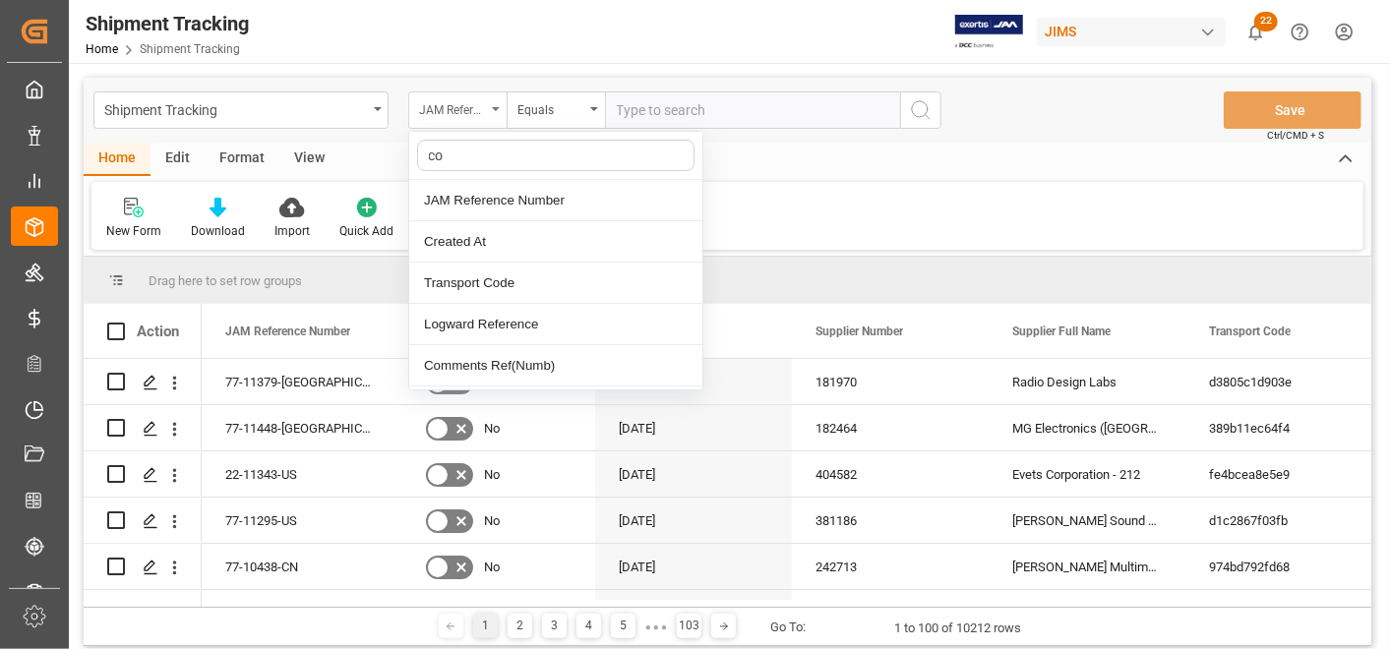
type input "con"
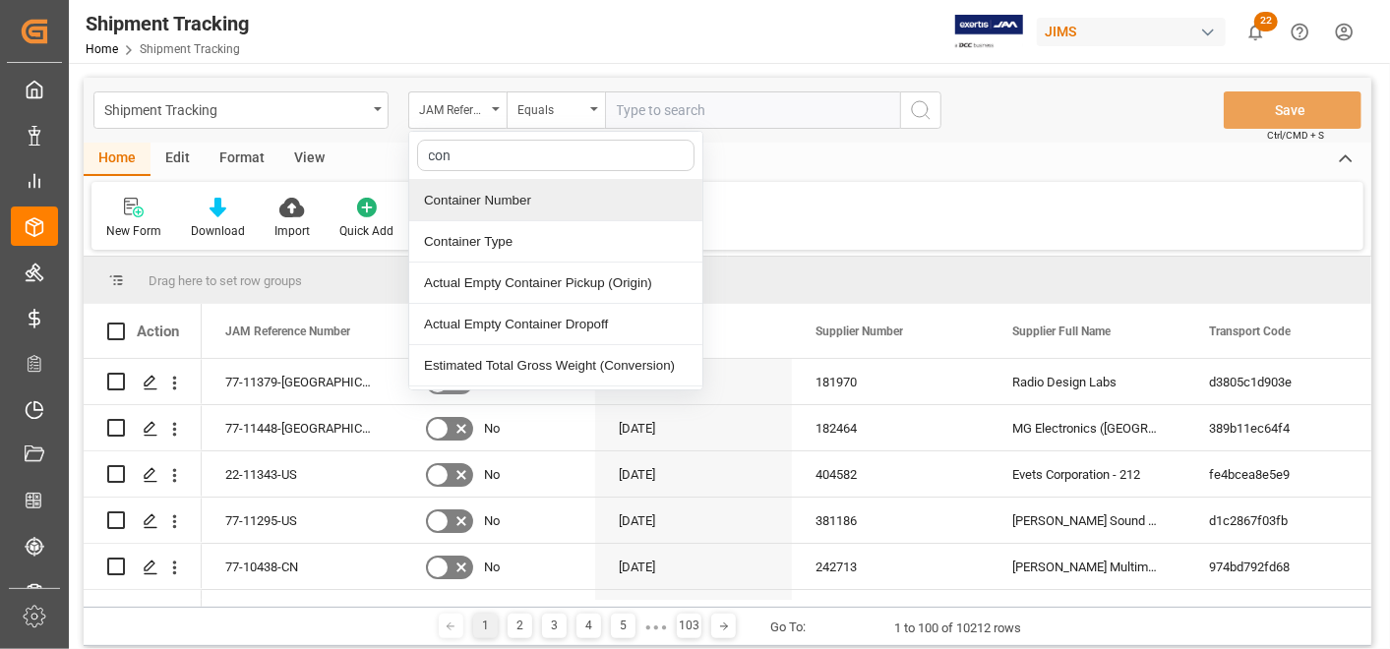
drag, startPoint x: 490, startPoint y: 194, endPoint x: 610, endPoint y: 173, distance: 121.8
click at [491, 195] on div "Container Number" at bounding box center [555, 200] width 293 height 41
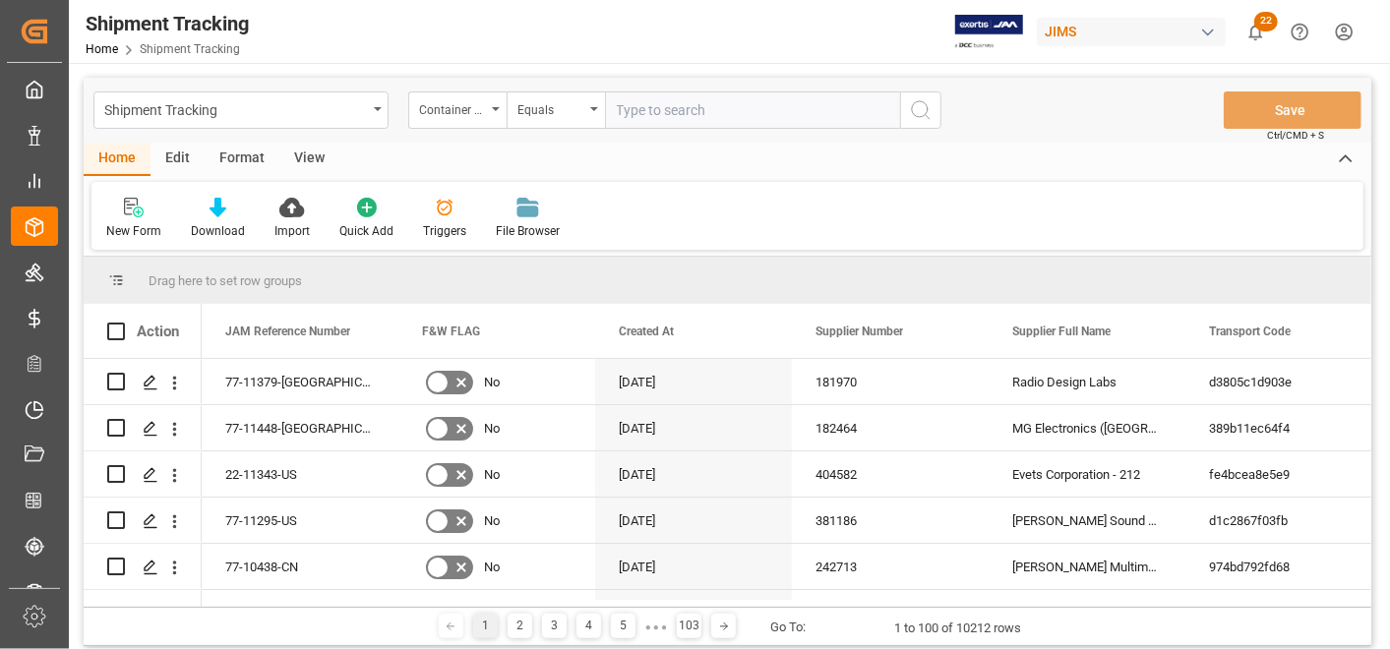
click at [907, 117] on button "search button" at bounding box center [920, 109] width 41 height 37
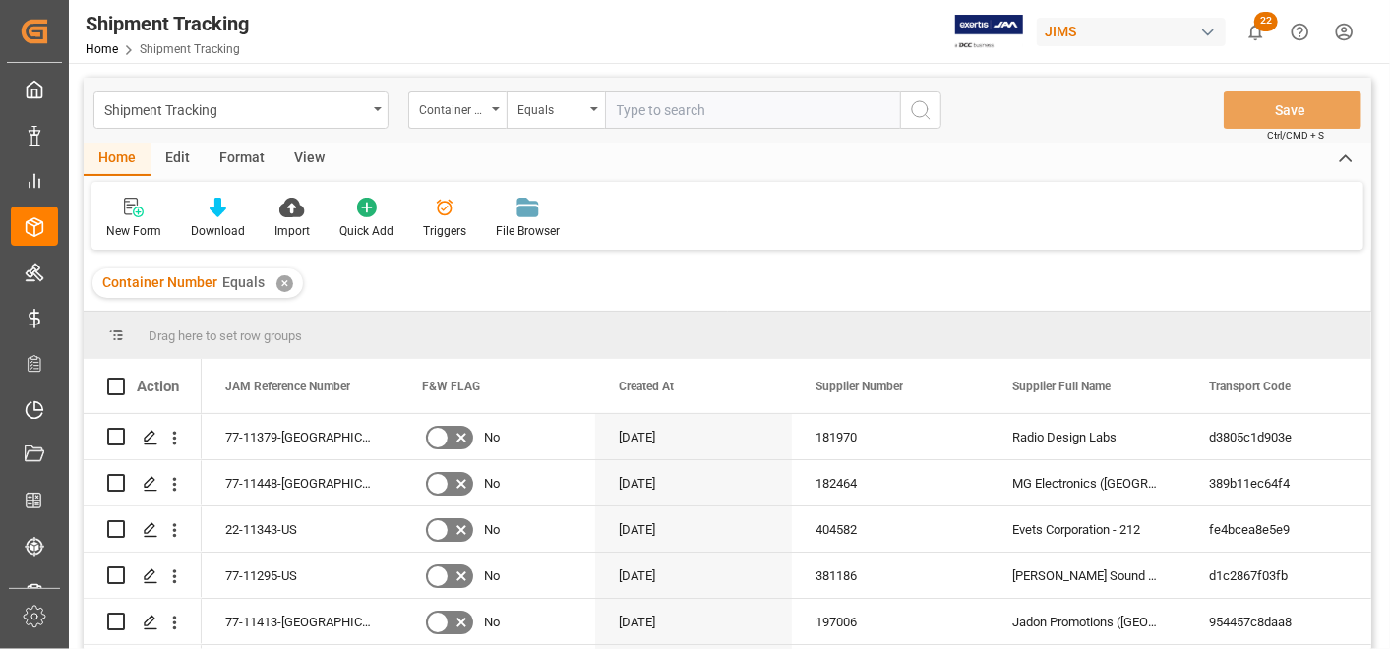
click at [868, 115] on input "text" at bounding box center [752, 109] width 295 height 37
paste input "FSCU4961983"
type input "FSCU4961983"
click at [921, 115] on icon "search button" at bounding box center [921, 110] width 24 height 24
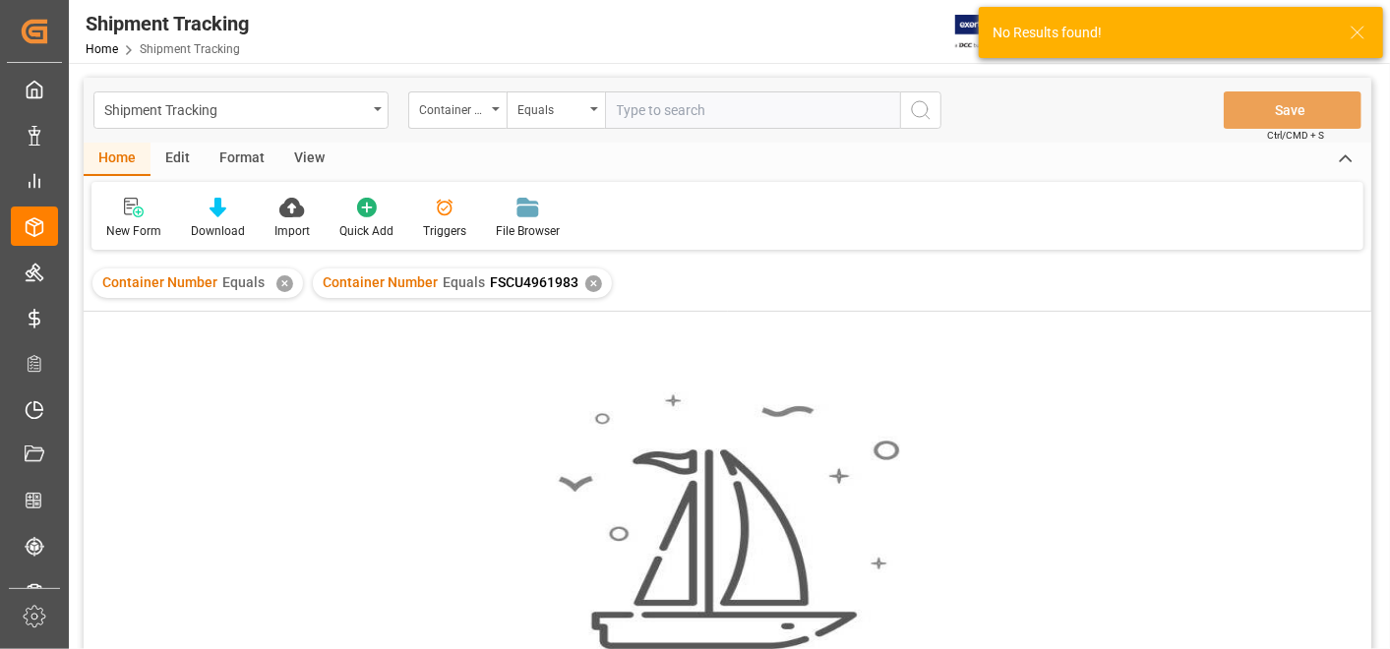
click at [276, 286] on div "✕" at bounding box center [284, 283] width 17 height 17
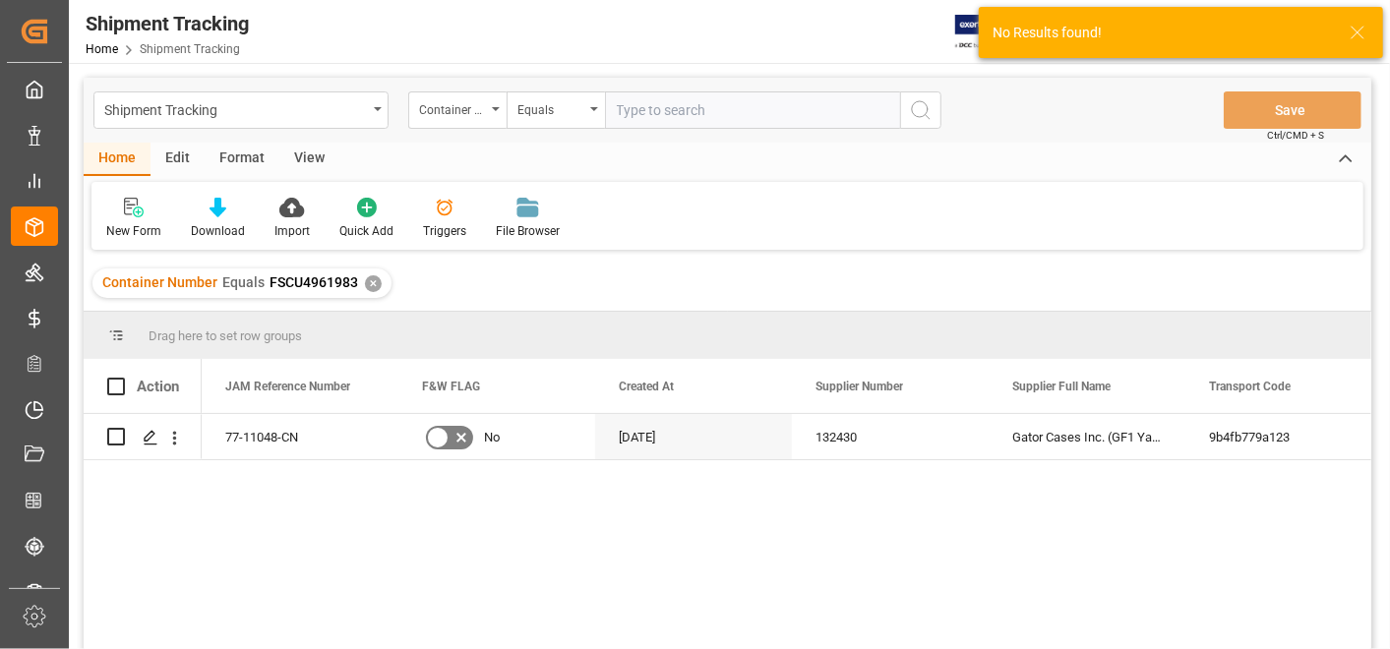
click at [304, 166] on div "View" at bounding box center [309, 159] width 60 height 33
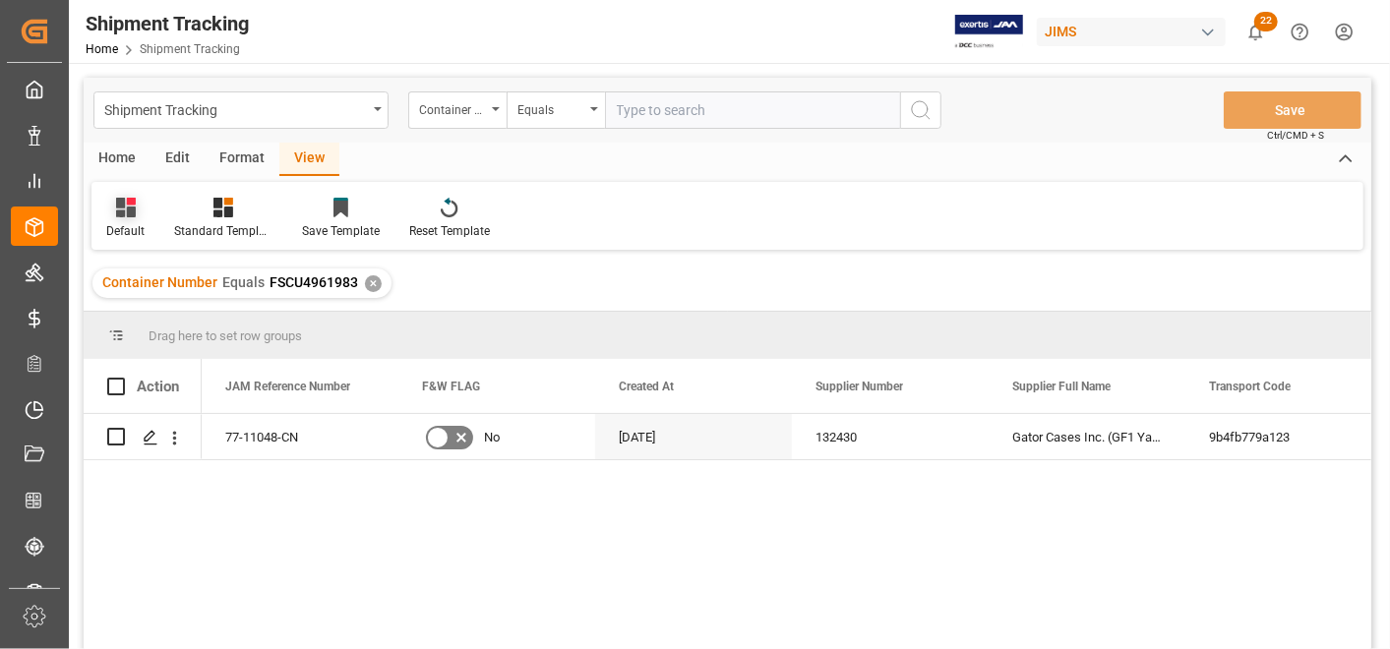
click at [104, 217] on div "Default" at bounding box center [125, 218] width 68 height 43
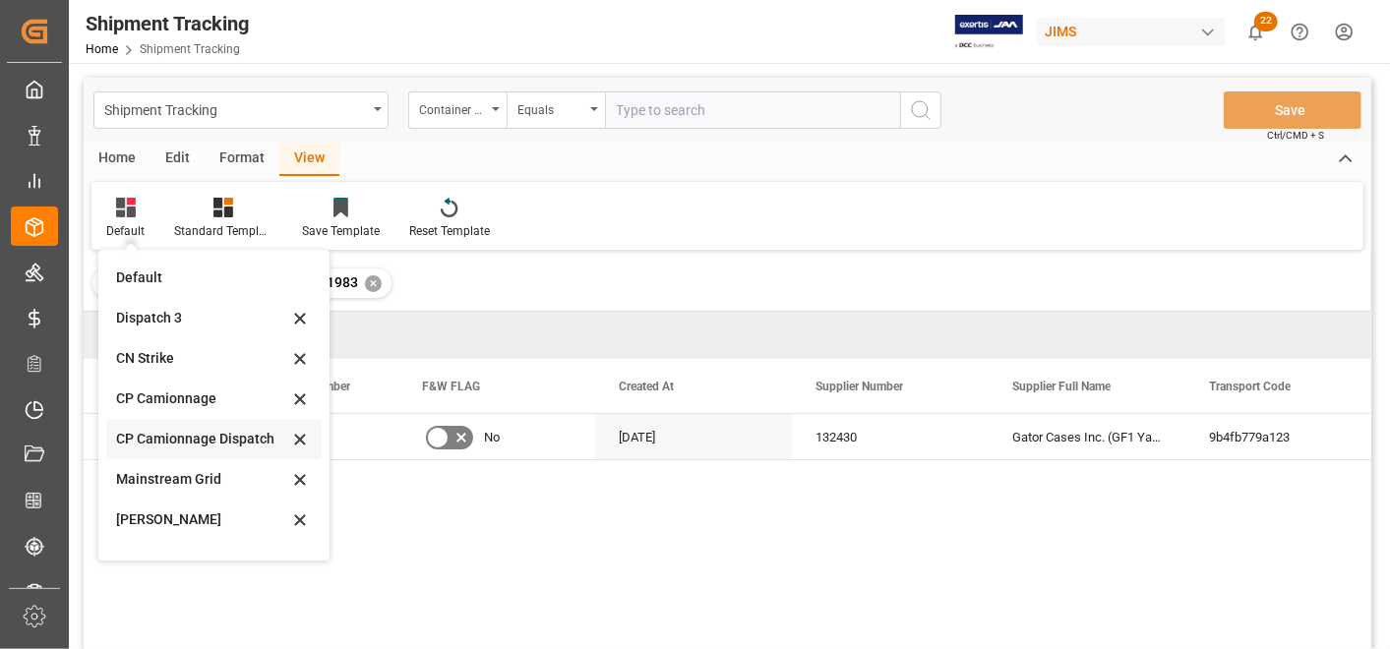
click at [188, 449] on div "CP Camionnage Dispatch" at bounding box center [202, 439] width 172 height 21
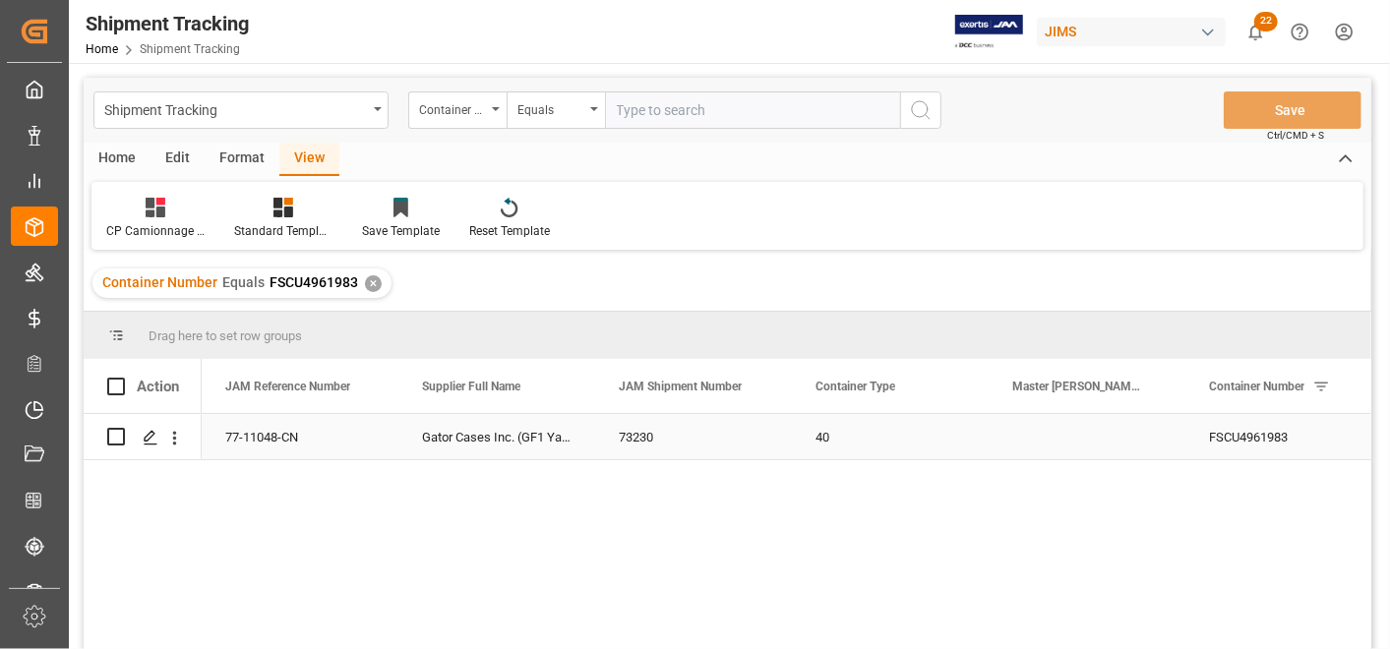
click at [1055, 433] on div "Press SPACE to select this row." at bounding box center [1087, 436] width 197 height 45
click at [1055, 433] on input "Press SPACE to select this row." at bounding box center [1086, 448] width 165 height 37
paste input "149507051777"
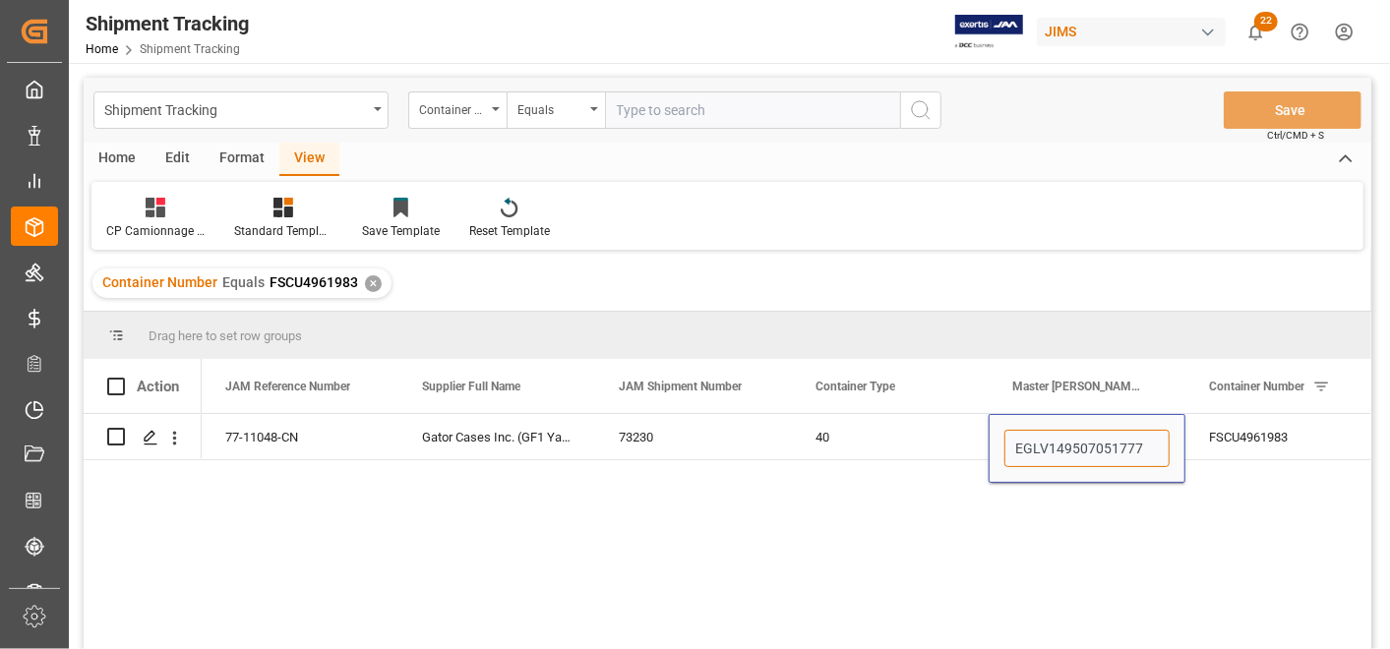
type input "EGLV149507051777"
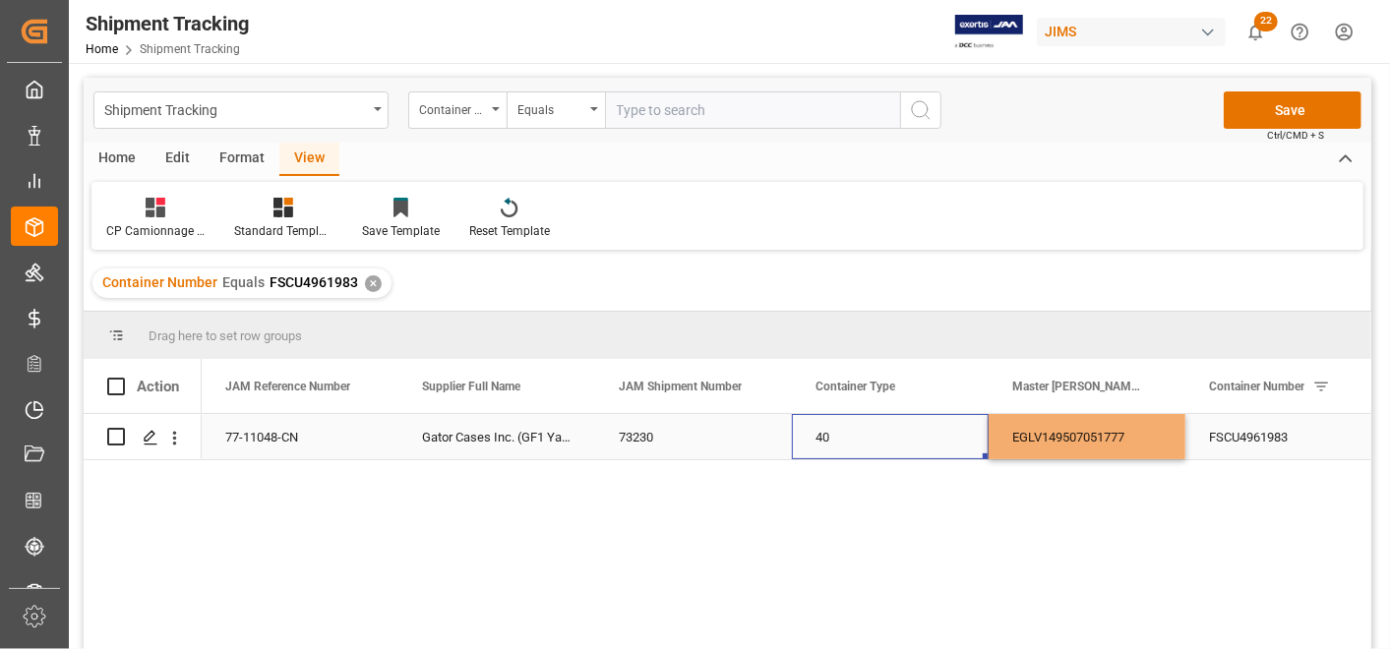
click at [839, 442] on div "40" at bounding box center [890, 436] width 197 height 45
click at [1269, 115] on button "Save" at bounding box center [1293, 109] width 138 height 37
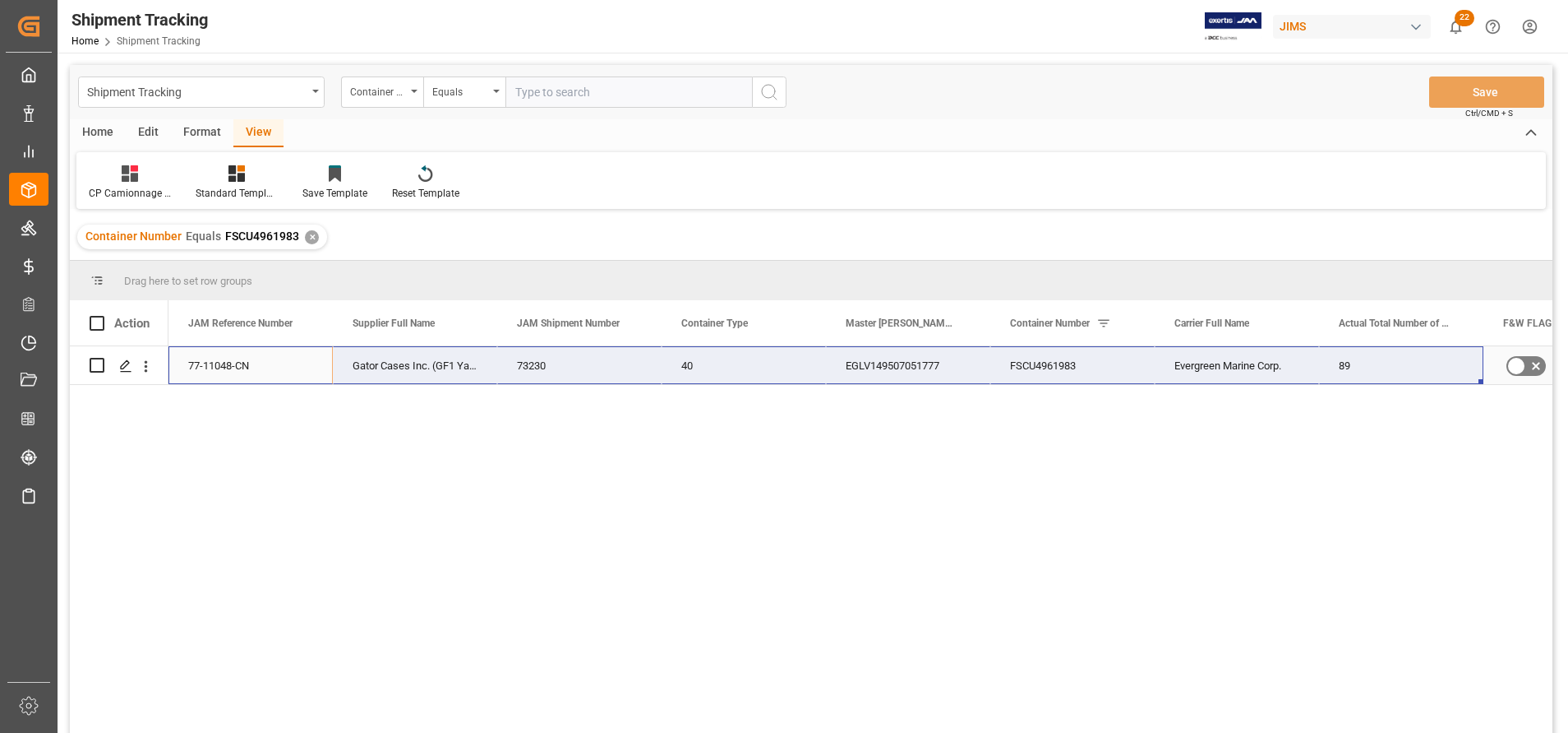
drag, startPoint x: 236, startPoint y: 363, endPoint x: 1368, endPoint y: 370, distance: 1132.0
click at [1160, 370] on div "77-11048-CN Gator Cases Inc. (GF1 Yantian) 73230 40 EGLV149507051777 FSCU496198…" at bounding box center [1154, 365] width 1972 height 38
